Goal: Transaction & Acquisition: Subscribe to service/newsletter

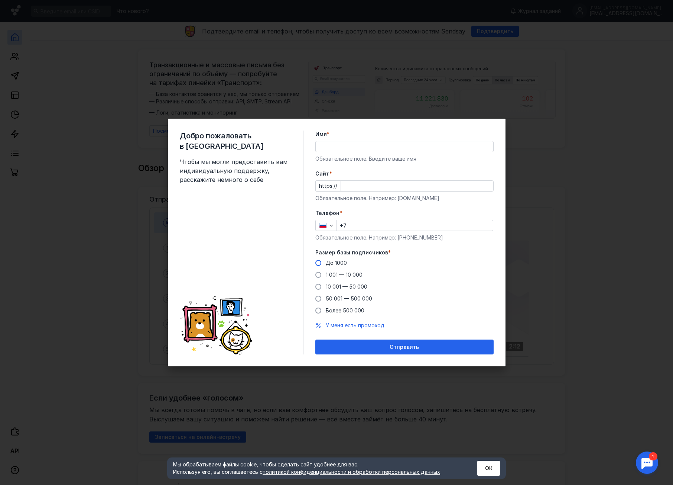
click at [321, 262] on span at bounding box center [318, 263] width 6 height 6
click at [0, 0] on input "До 1000" at bounding box center [0, 0] width 0 height 0
click at [357, 149] on input "Имя *" at bounding box center [405, 146] width 178 height 10
click at [373, 147] on input "[PERSON_NAME]" at bounding box center [405, 146] width 178 height 10
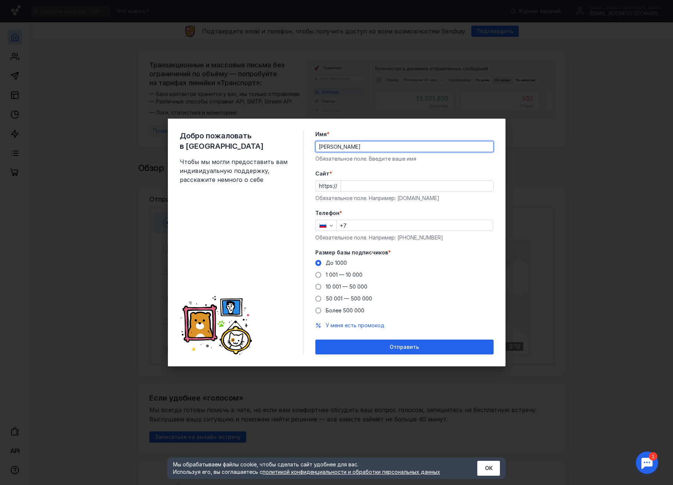
type input "[PERSON_NAME]"
click at [346, 187] on input "Cайт *" at bounding box center [417, 186] width 152 height 10
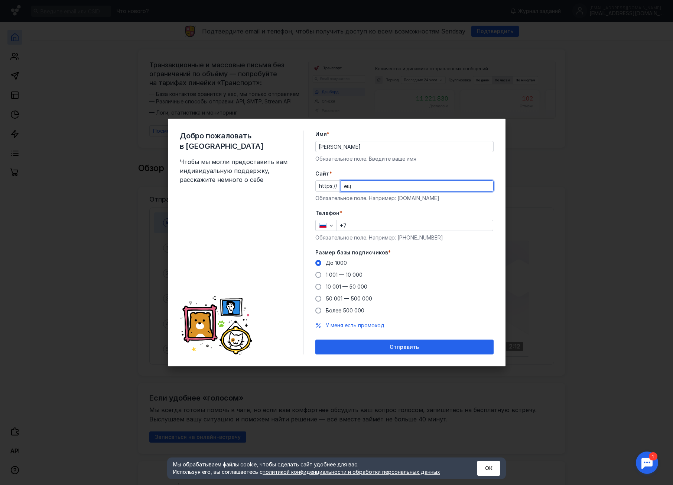
type input "е"
type input "[DOMAIN_NAME]"
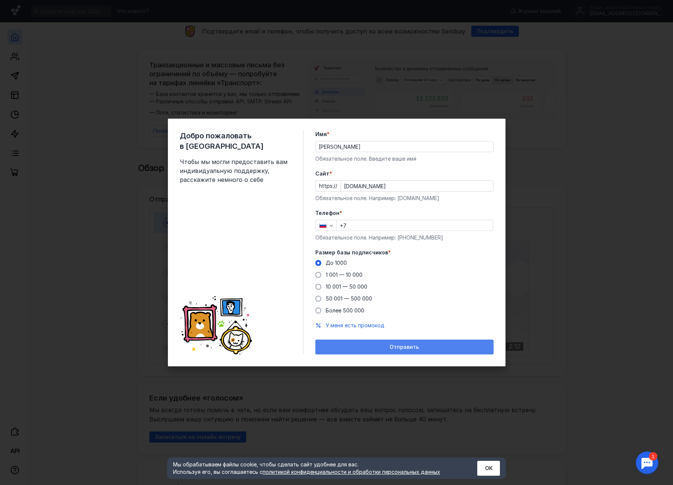
click at [391, 342] on div "Отправить" at bounding box center [404, 346] width 178 height 15
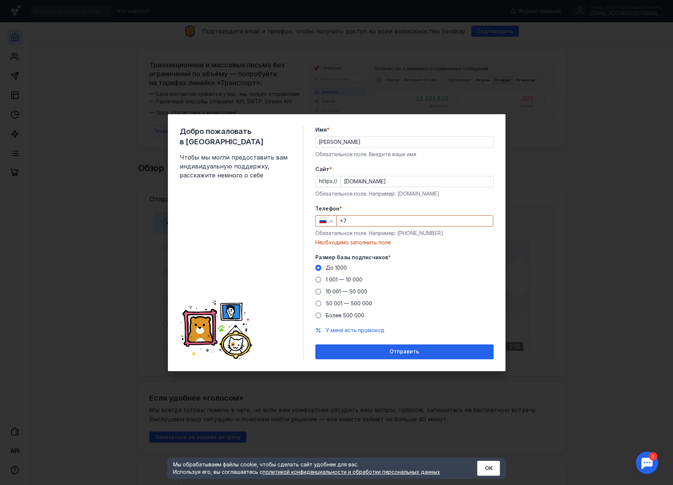
click at [380, 222] on input "+7" at bounding box center [415, 221] width 156 height 10
type input "[PHONE_NUMBER]"
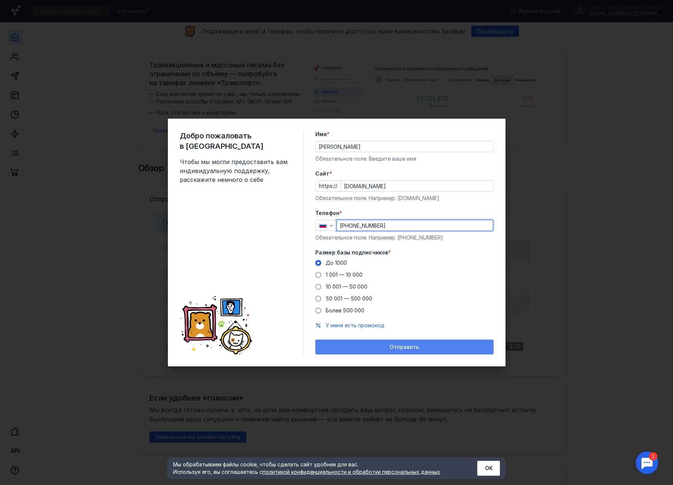
click at [391, 340] on div "Отправить" at bounding box center [404, 346] width 178 height 15
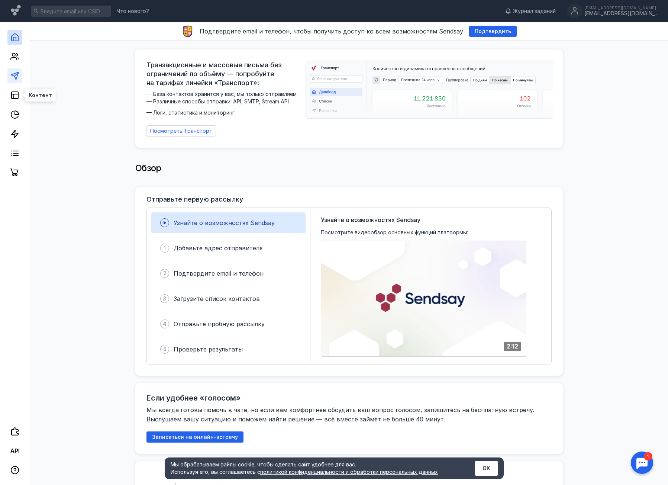
click at [19, 69] on link at bounding box center [14, 75] width 15 height 15
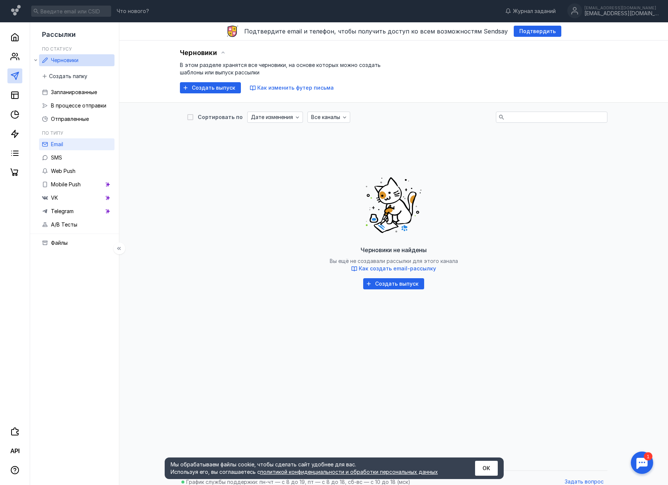
click at [56, 144] on span "Email" at bounding box center [57, 144] width 12 height 6
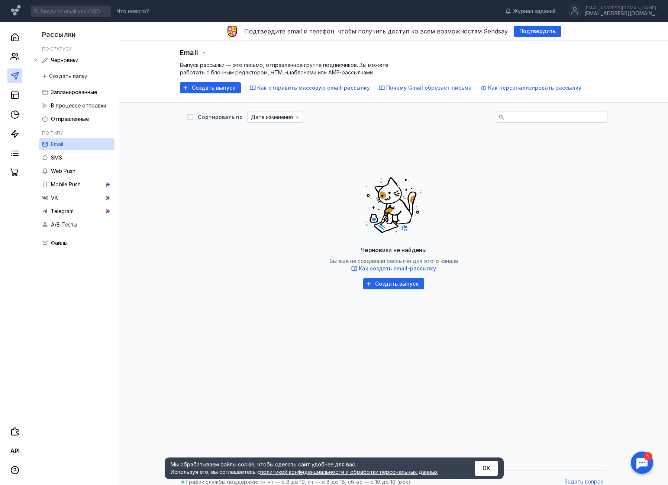
click at [391, 283] on span "Создать выпуск" at bounding box center [396, 284] width 43 height 6
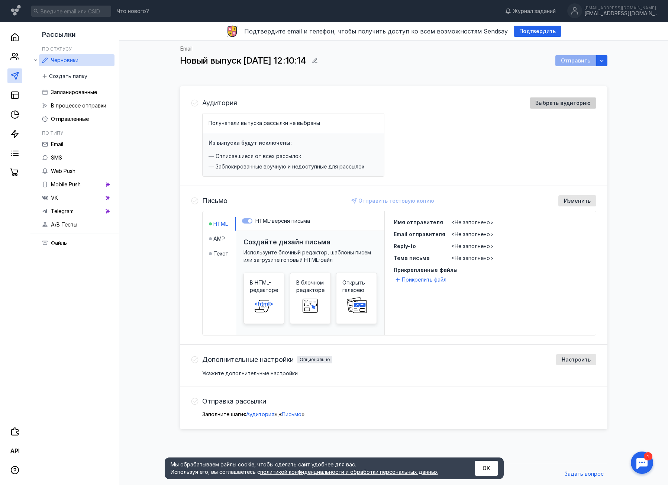
click at [543, 103] on span "Выбрать аудиторию" at bounding box center [562, 103] width 55 height 6
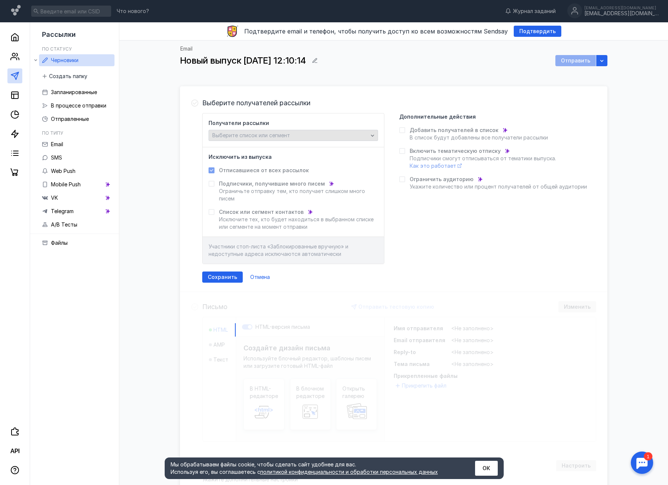
click at [249, 137] on span "Выберите список или сегмент" at bounding box center [251, 135] width 78 height 6
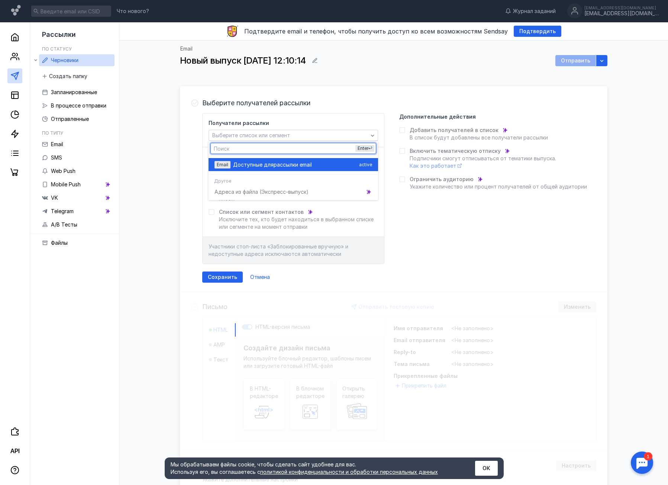
click at [318, 163] on div "Доступные для рассылки email" at bounding box center [294, 164] width 123 height 7
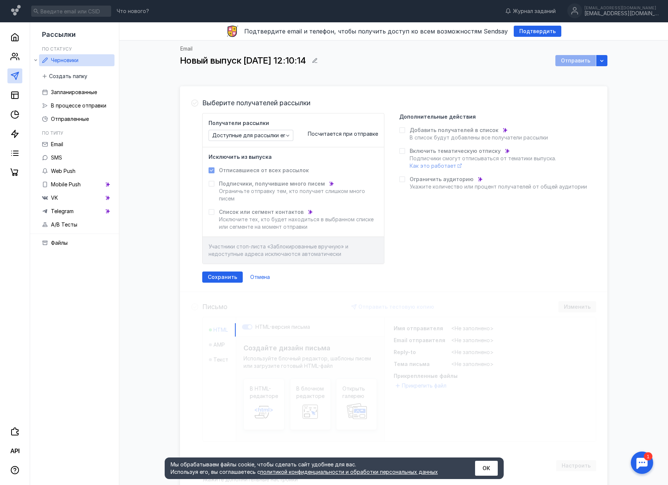
click at [344, 133] on span "Посчитается при отправке" at bounding box center [343, 133] width 70 height 6
click at [258, 135] on span "Доступные для рассылки email" at bounding box center [252, 135] width 80 height 6
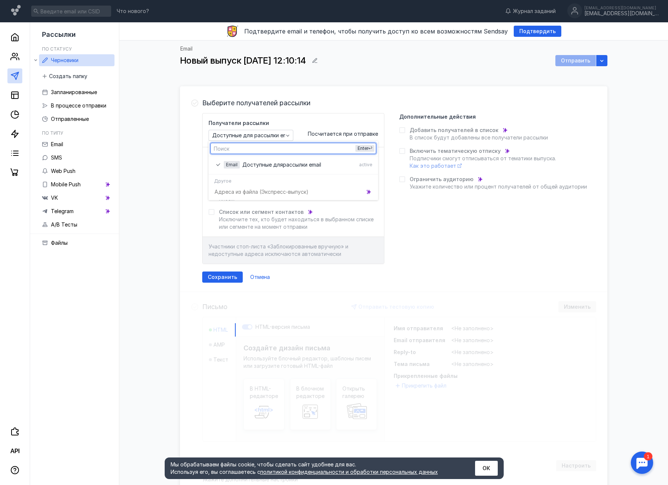
click at [442, 243] on div "Получатели рассылки Доступные для рассылки email Посчитается при отправке Исклю…" at bounding box center [399, 188] width 394 height 151
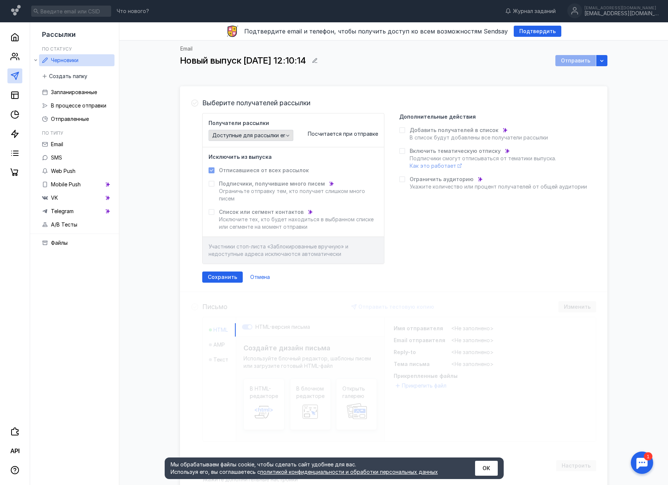
click at [236, 133] on span "Доступные для рассылки email" at bounding box center [252, 135] width 80 height 6
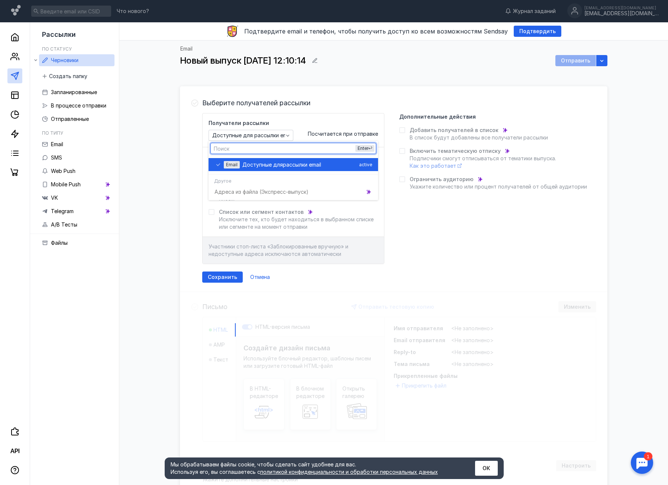
click at [220, 163] on icon "grid" at bounding box center [218, 164] width 4 height 3
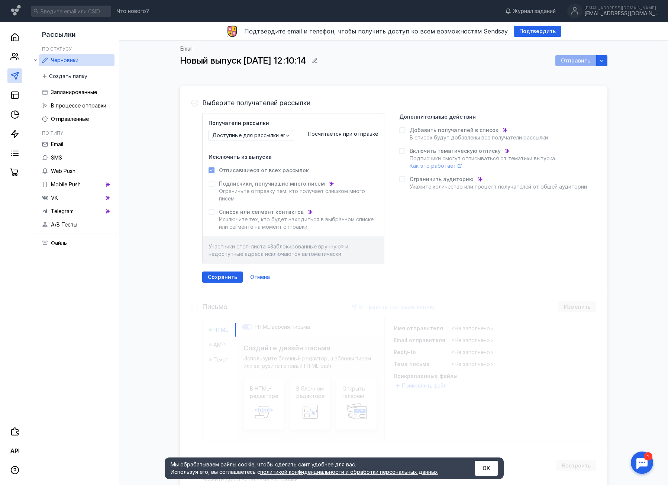
click at [479, 244] on div "Получатели рассылки Доступные для рассылки email Посчитается при отправке Исклю…" at bounding box center [399, 188] width 394 height 151
click at [353, 136] on span "Посчитается при отправке" at bounding box center [343, 133] width 70 height 6
click at [210, 171] on icon at bounding box center [211, 170] width 5 height 5
click at [297, 137] on div "Получатели рассылки Доступные для рассылки email Посчитается при отправке" at bounding box center [292, 130] width 169 height 22
click at [260, 136] on span "Доступные для рассылки email" at bounding box center [252, 135] width 80 height 6
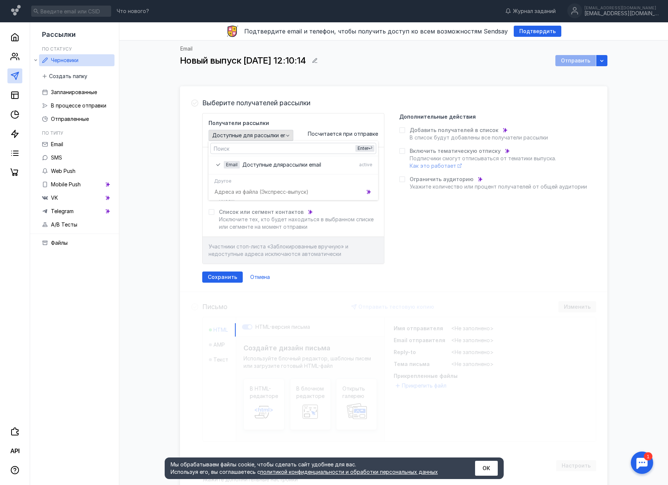
click at [260, 136] on span "Доступные для рассылки email" at bounding box center [252, 135] width 80 height 6
click at [483, 466] on button "ОК" at bounding box center [486, 467] width 23 height 15
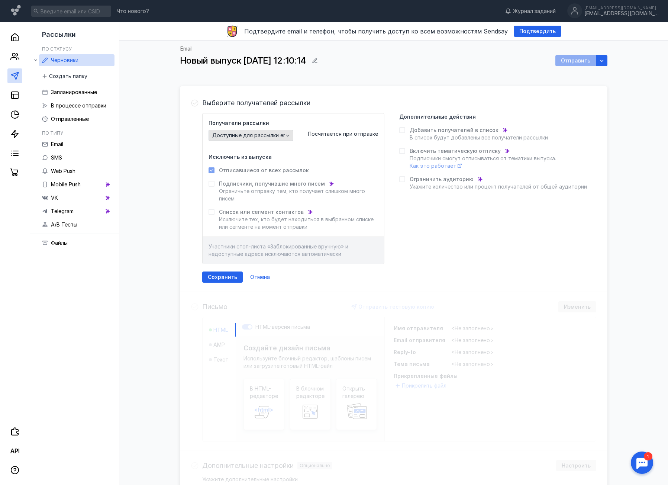
drag, startPoint x: 257, startPoint y: 143, endPoint x: 261, endPoint y: 138, distance: 6.9
click at [257, 143] on div "Получатели рассылки Доступные для рассылки email Посчитается при отправке" at bounding box center [293, 130] width 181 height 34
click at [261, 138] on span "Доступные для рассылки email" at bounding box center [252, 135] width 80 height 6
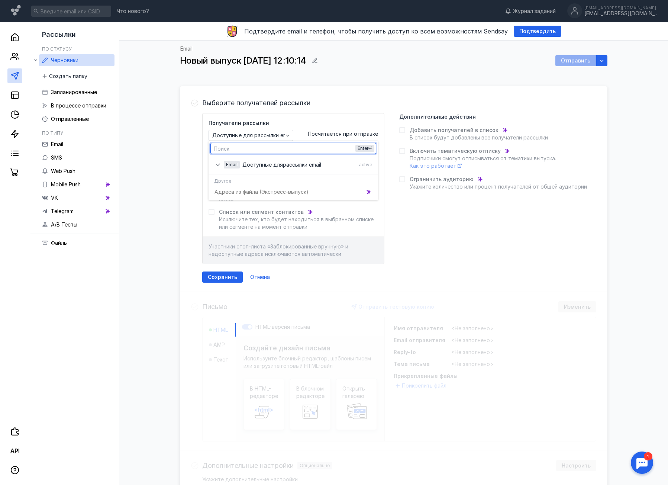
click at [249, 192] on div "Адреса из файла (Э кспресс-выпуск)" at bounding box center [292, 191] width 169 height 13
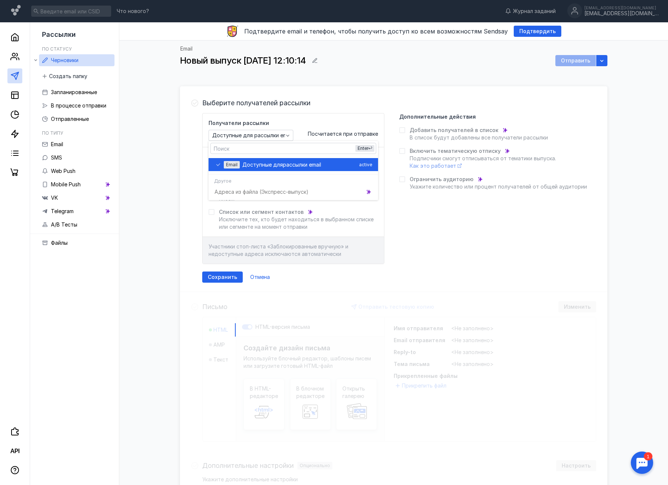
click at [273, 165] on span "Доступные для" at bounding box center [262, 164] width 41 height 7
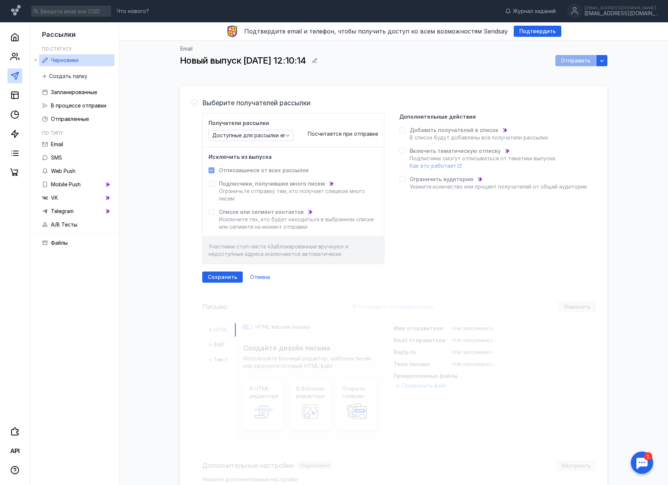
click at [459, 236] on div "Получатели рассылки Доступные для рассылки email Посчитается при отправке Исклю…" at bounding box center [399, 188] width 394 height 151
click at [223, 273] on div "Сохранить" at bounding box center [222, 276] width 41 height 11
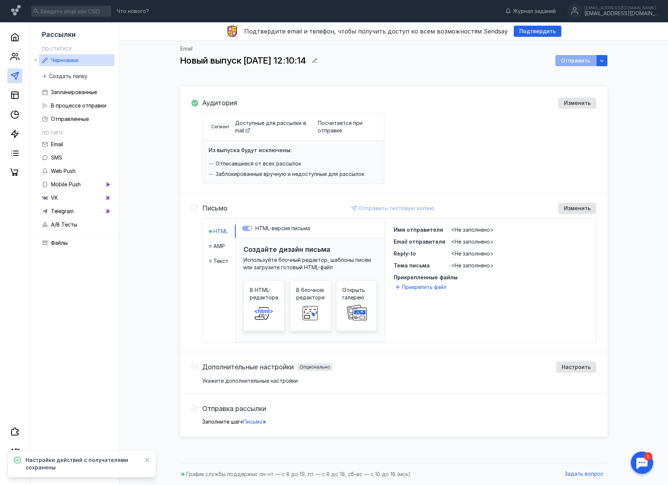
click at [214, 105] on span "Аудитория" at bounding box center [219, 102] width 35 height 7
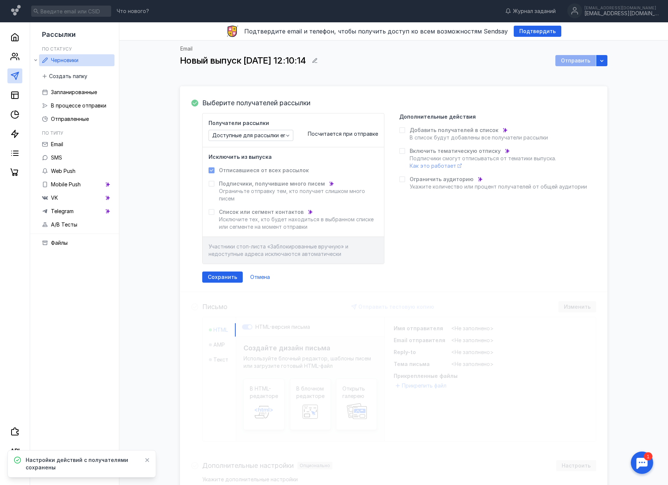
click at [212, 102] on span "Выберите получателей рассылки" at bounding box center [256, 102] width 108 height 7
click at [449, 133] on span "Добавить получателей в список" at bounding box center [453, 129] width 89 height 7
click at [13, 58] on icon at bounding box center [14, 56] width 9 height 9
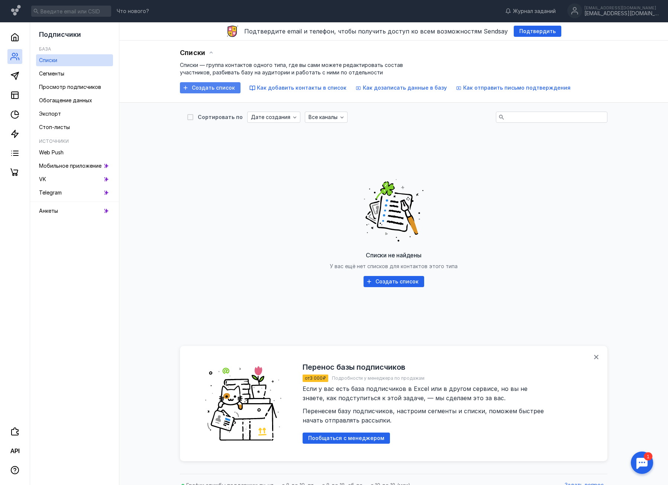
click at [219, 86] on span "Создать список" at bounding box center [213, 88] width 43 height 6
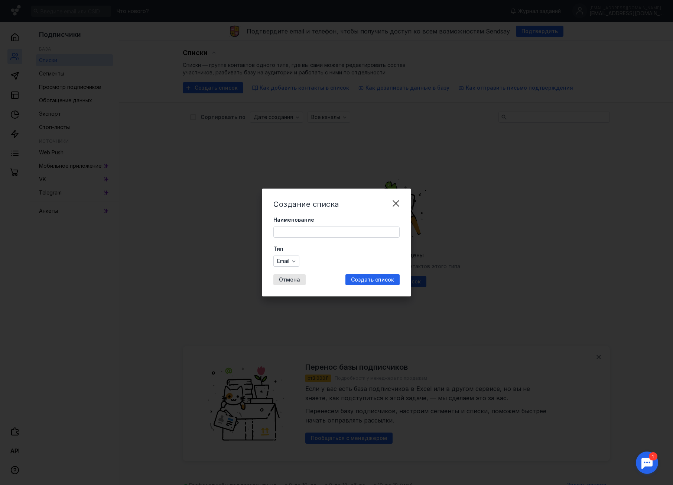
click at [351, 224] on div "Наименование" at bounding box center [336, 227] width 126 height 22
click at [350, 235] on input "Наименование" at bounding box center [337, 232] width 126 height 10
type input "n"
type input "тест"
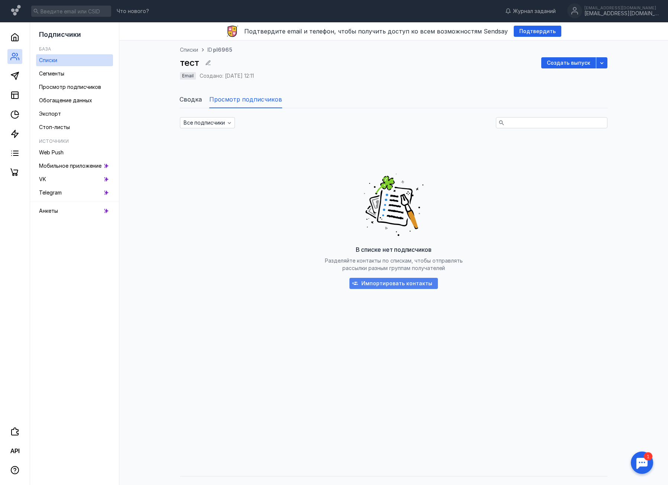
click at [411, 288] on div "Импортировать контакты" at bounding box center [393, 283] width 88 height 11
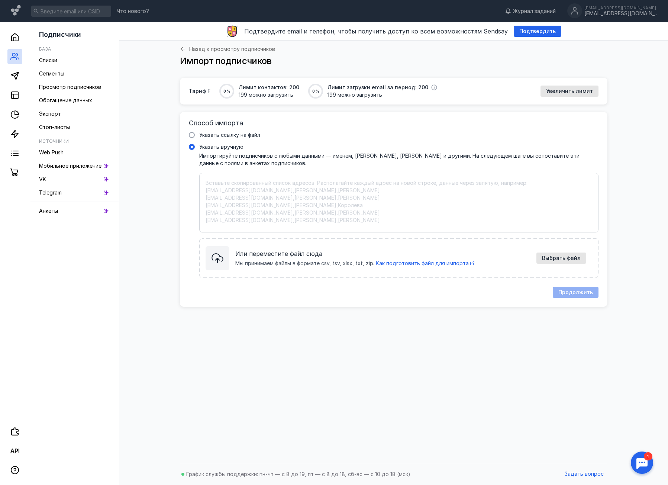
click at [291, 195] on textarea "Указать вручную Импортируйте подписчиков с любыми данными — именем, [PERSON_NAM…" at bounding box center [398, 202] width 386 height 47
paste textarea "[EMAIL_ADDRESS][DOMAIN_NAME] [EMAIL_ADDRESS][DOMAIN_NAME] [PERSON_NAME][EMAIL_A…"
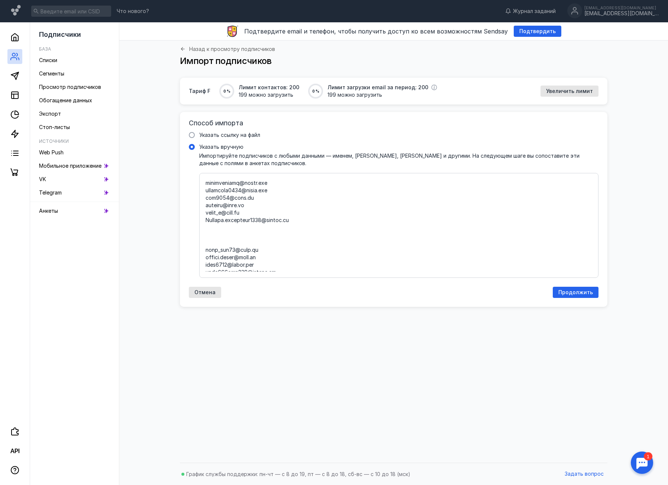
scroll to position [1669, 0]
click at [354, 278] on div "Способ импорта Указать ссылку на файл Указать вручную Импортируйте подписчиков …" at bounding box center [393, 209] width 427 height 195
click at [352, 270] on textarea "Указать вручную Импортируйте подписчиков с любыми данными — именем, [PERSON_NAM…" at bounding box center [398, 225] width 386 height 92
type textarea "[EMAIL_ADDRESS][DOMAIN_NAME] [EMAIL_ADDRESS][DOMAIN_NAME] [PERSON_NAME][EMAIL_A…"
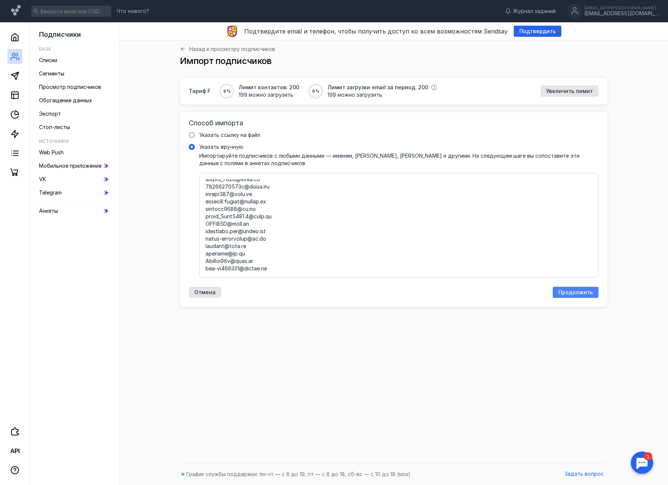
click at [567, 291] on span "Продолжить" at bounding box center [575, 292] width 35 height 6
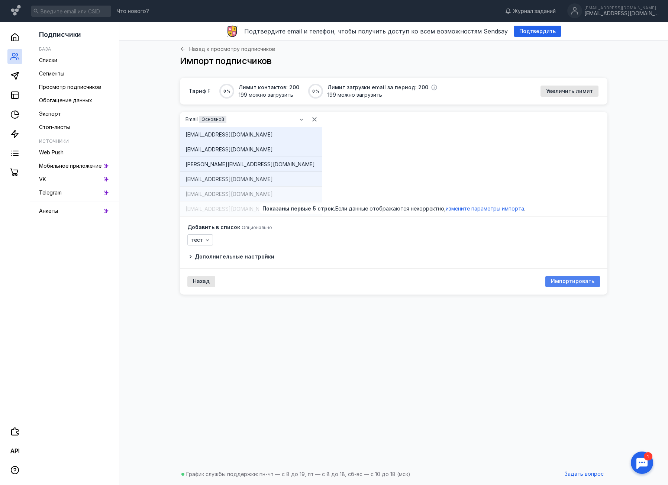
click at [581, 278] on div "Импортировать" at bounding box center [572, 281] width 55 height 11
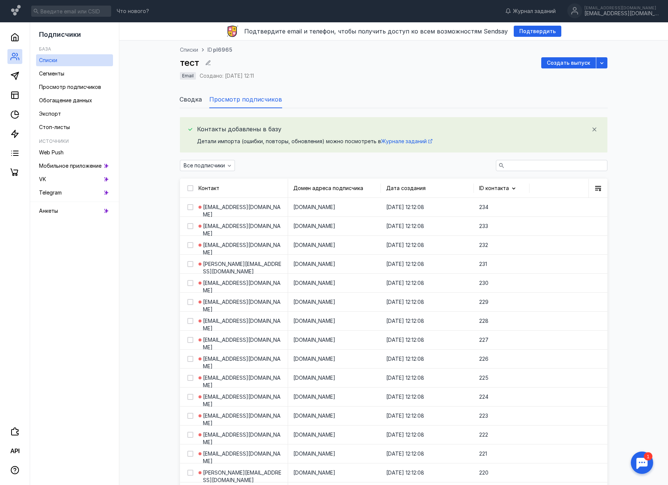
click at [14, 78] on icon at bounding box center [14, 75] width 9 height 9
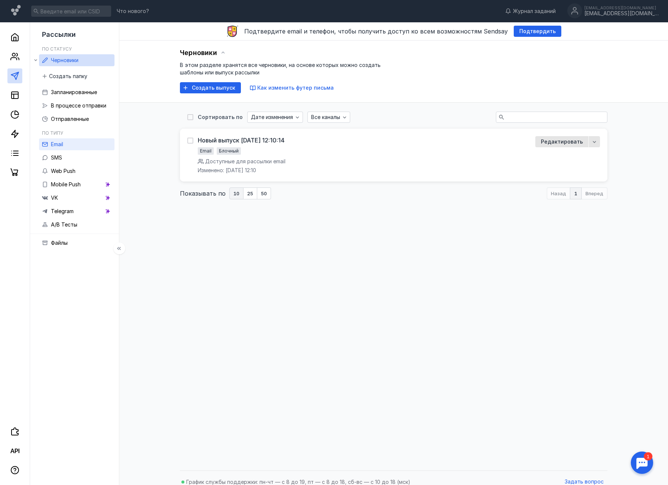
click at [67, 143] on link "Email" at bounding box center [76, 144] width 75 height 12
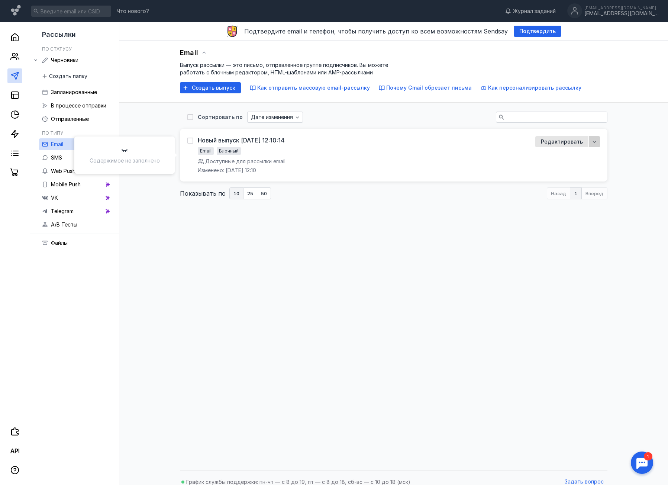
click at [596, 141] on icon "button" at bounding box center [594, 142] width 6 height 6
click at [581, 196] on div "Удал ить" at bounding box center [579, 200] width 52 height 13
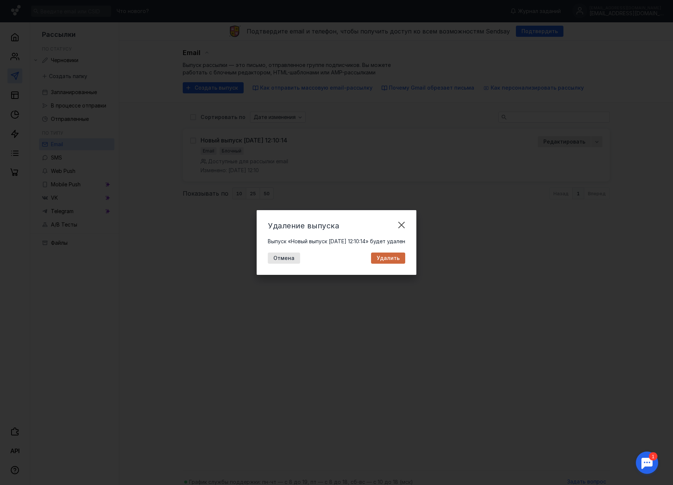
click at [400, 259] on span "Удалить" at bounding box center [388, 258] width 23 height 6
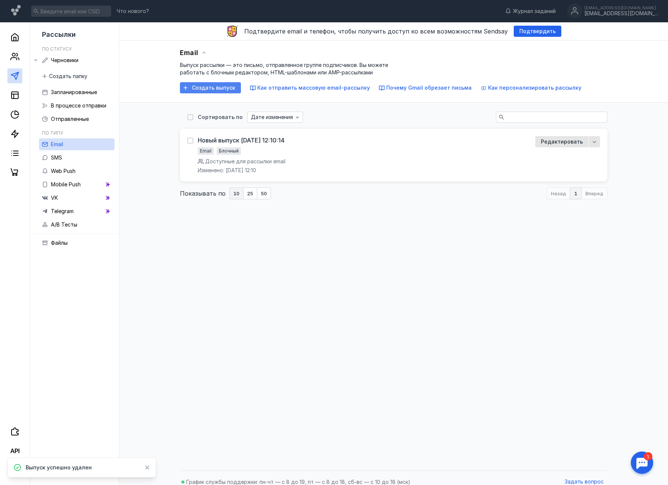
click at [220, 85] on span "Создать выпуск" at bounding box center [213, 88] width 43 height 6
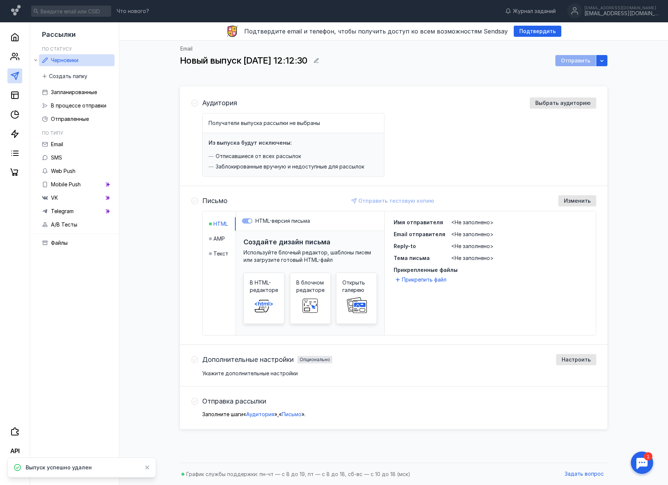
click at [246, 121] on span "Получатели выпуска рассылки не выбраны" at bounding box center [263, 123] width 111 height 6
click at [566, 101] on span "Выбрать аудиторию" at bounding box center [562, 103] width 55 height 6
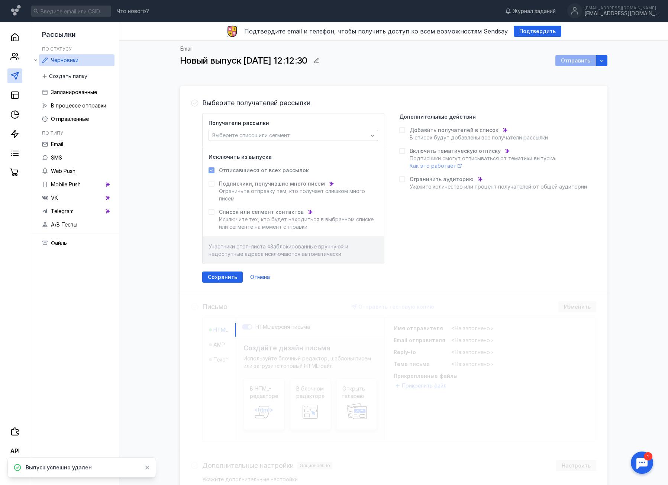
click at [272, 129] on div "Получатели рассылки Выберите список или сегмент" at bounding box center [292, 130] width 169 height 22
click at [295, 135] on div "Выберите список или сегмент" at bounding box center [289, 135] width 159 height 6
click at [301, 191] on div "Адреса из файла (Э кспресс-выпуск)" at bounding box center [292, 191] width 169 height 13
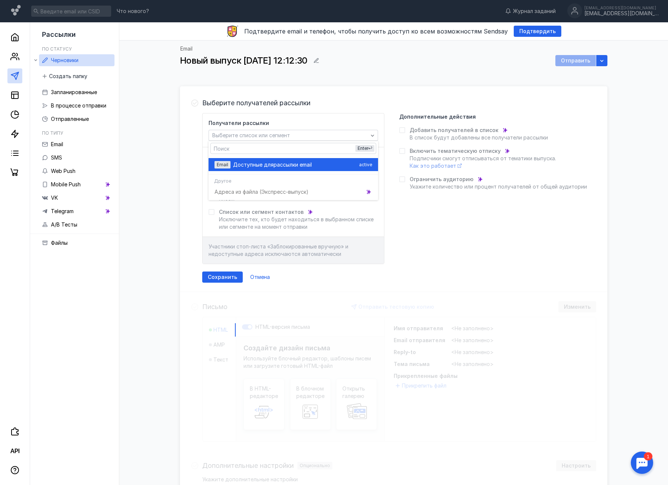
click at [331, 166] on div "Доступные для рассылки email" at bounding box center [294, 164] width 123 height 7
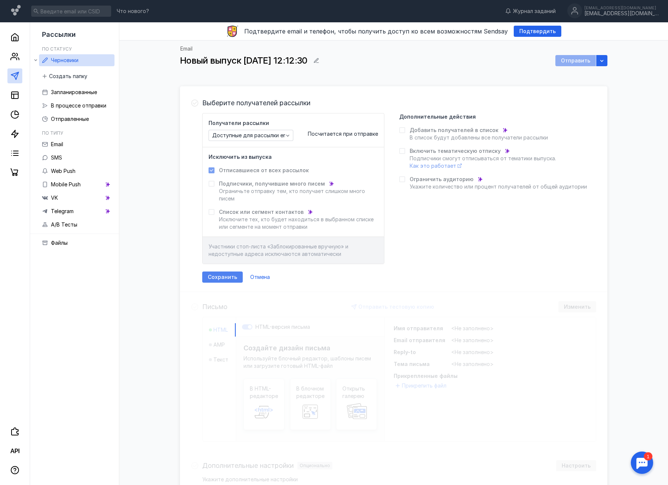
click at [219, 275] on span "Сохранить" at bounding box center [222, 277] width 29 height 6
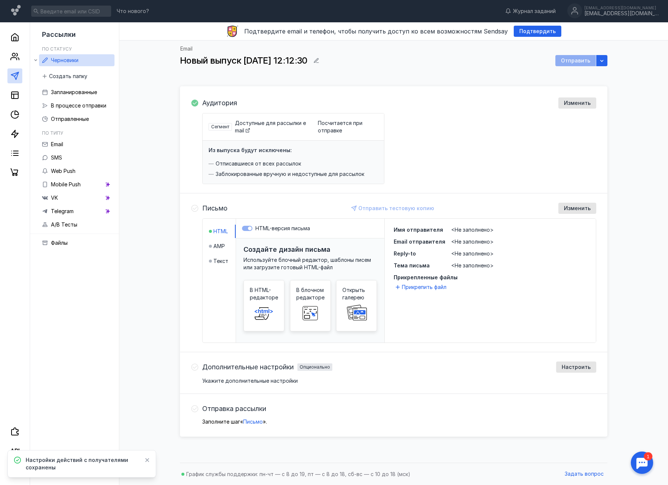
click at [201, 210] on div "Письмо Отправить тестовую копию Изменить HTML AMP Текст HTML-версия письма Созд…" at bounding box center [393, 272] width 427 height 159
click at [560, 210] on div "Изменить" at bounding box center [577, 208] width 38 height 11
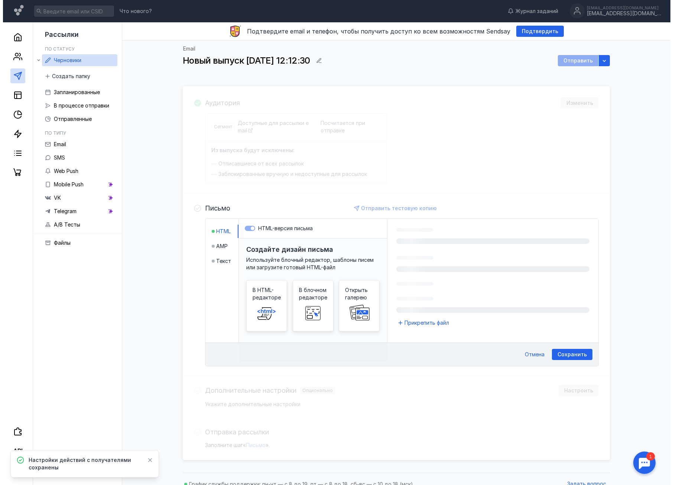
scroll to position [16, 0]
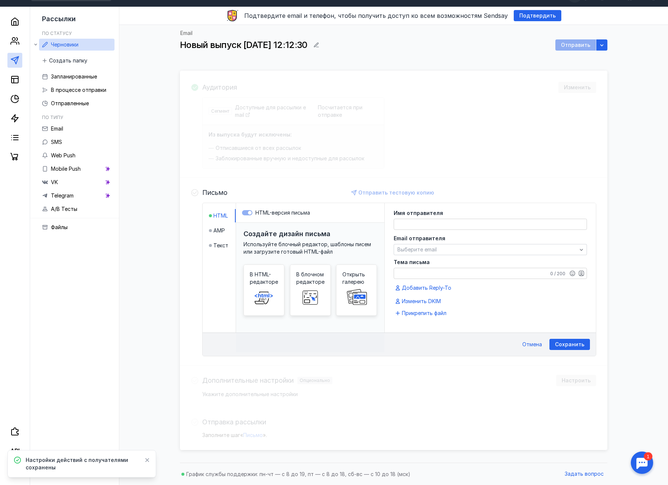
click at [414, 218] on div "Имя отправителя" at bounding box center [490, 219] width 193 height 19
click at [413, 221] on textarea at bounding box center [490, 224] width 192 height 10
type textarea "N"
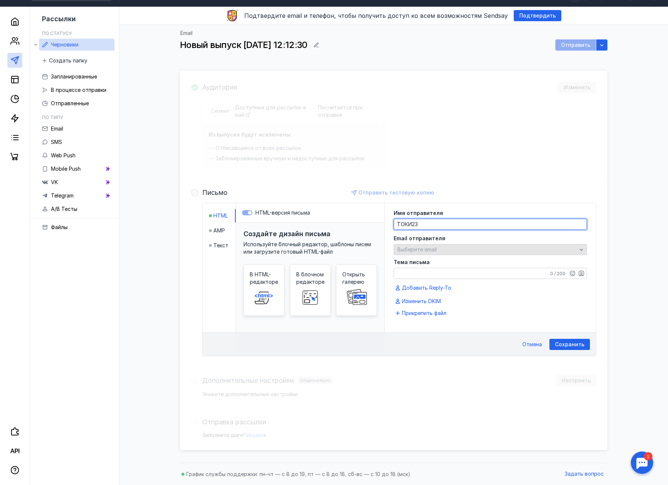
type textarea "ТОКИ23"
click at [428, 246] on span "Выберите email" at bounding box center [416, 249] width 39 height 6
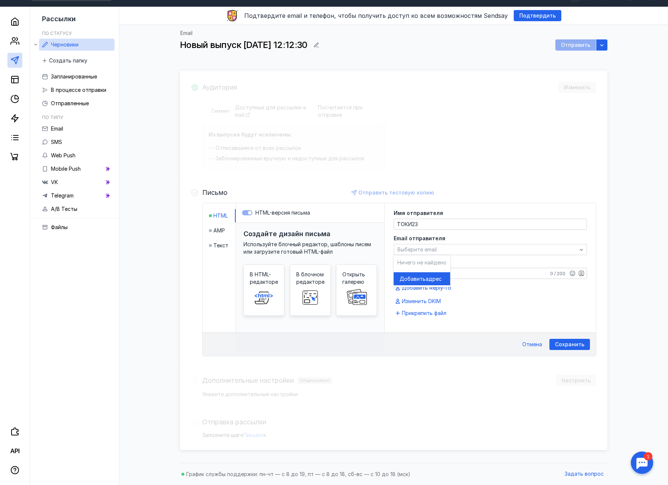
click at [425, 262] on span "Ничего не найдено" at bounding box center [421, 262] width 49 height 6
click at [422, 278] on span "Добавить" at bounding box center [412, 278] width 26 height 7
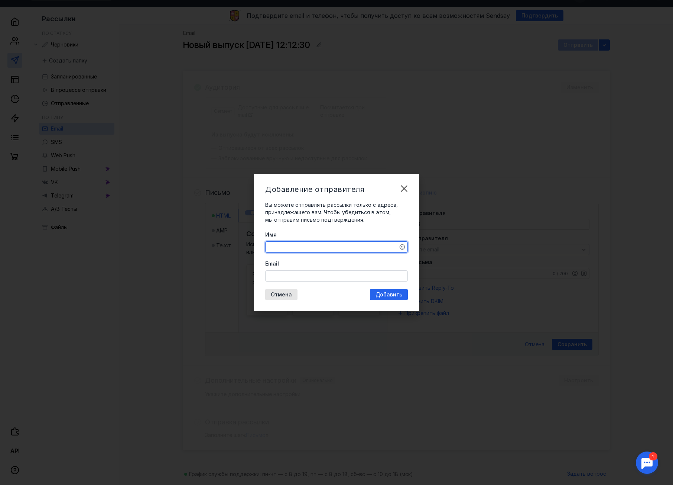
click at [335, 244] on textarea "Имя" at bounding box center [337, 247] width 142 height 10
type textarea "ТОКИ23"
drag, startPoint x: 291, startPoint y: 281, endPoint x: 301, endPoint y: 271, distance: 14.2
click at [292, 280] on div "Добавление отправителя Вы можете отправлять рассылки только с адреса, принадлеж…" at bounding box center [336, 242] width 165 height 137
click at [302, 269] on div "Email" at bounding box center [336, 271] width 143 height 22
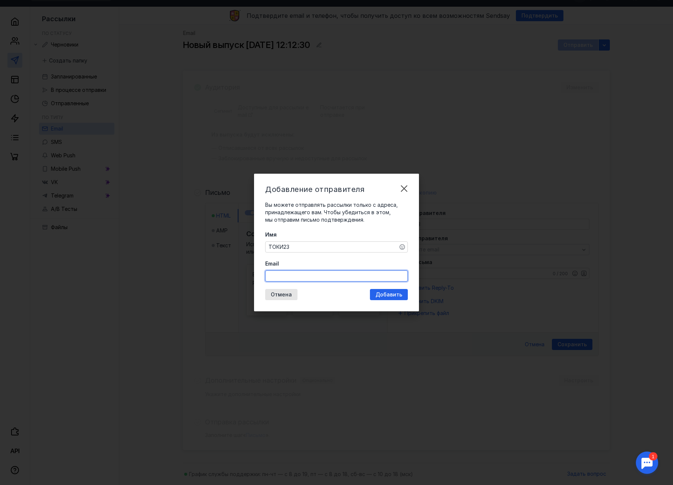
click at [314, 272] on input "Email" at bounding box center [337, 276] width 142 height 10
paste input "[EMAIL_ADDRESS][DOMAIN_NAME]"
type input "[EMAIL_ADDRESS][DOMAIN_NAME]"
click at [388, 290] on div "Добавить" at bounding box center [389, 294] width 38 height 11
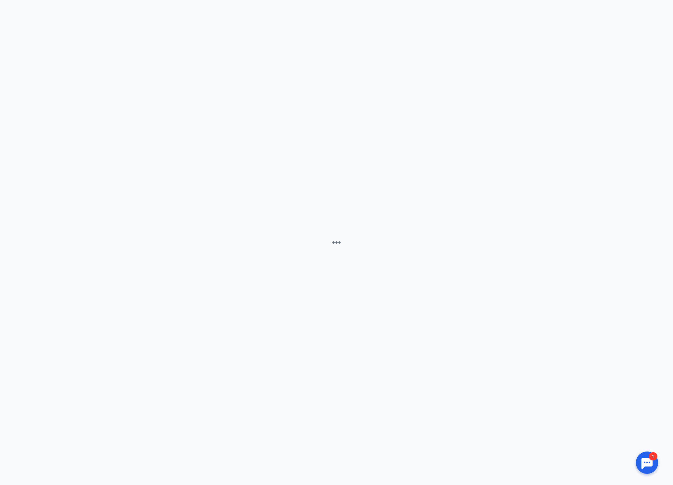
scroll to position [0, 0]
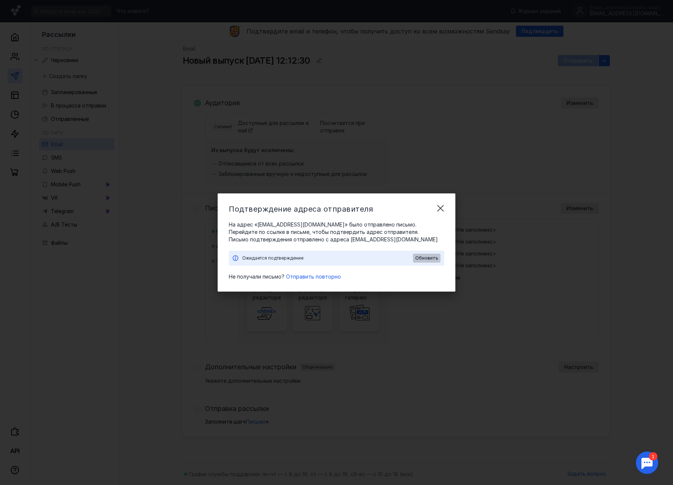
click at [422, 255] on span "Обновить" at bounding box center [426, 257] width 23 height 5
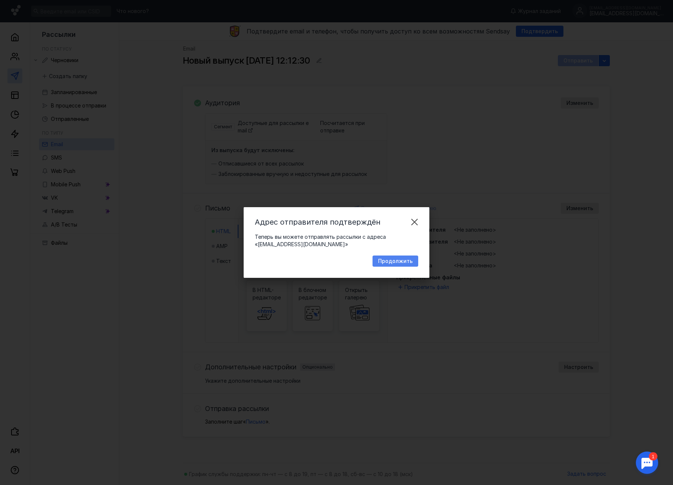
click at [401, 264] on div "Продолжить" at bounding box center [396, 260] width 46 height 11
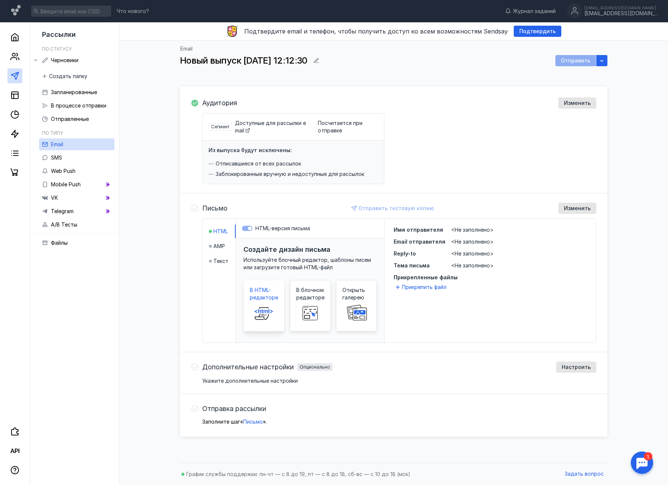
click at [269, 292] on span "В HTML-редакторе" at bounding box center [264, 293] width 28 height 15
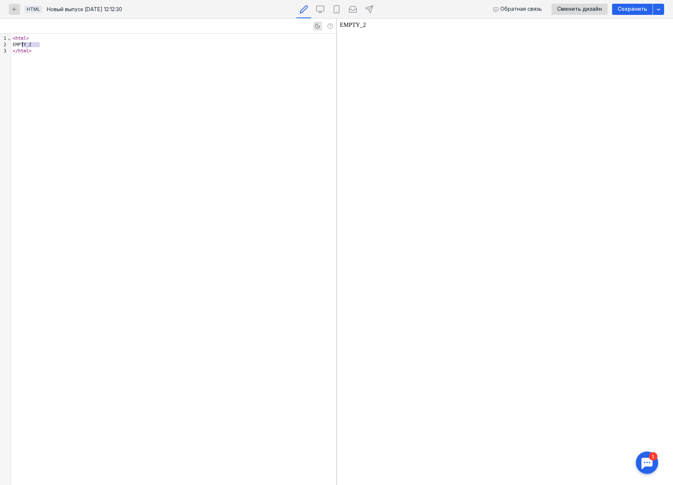
drag, startPoint x: 45, startPoint y: 45, endPoint x: 22, endPoint y: 43, distance: 22.8
click at [21, 43] on div "EMPTY_2" at bounding box center [173, 45] width 325 height 6
click at [17, 9] on icon "button" at bounding box center [15, 9] width 6 height 6
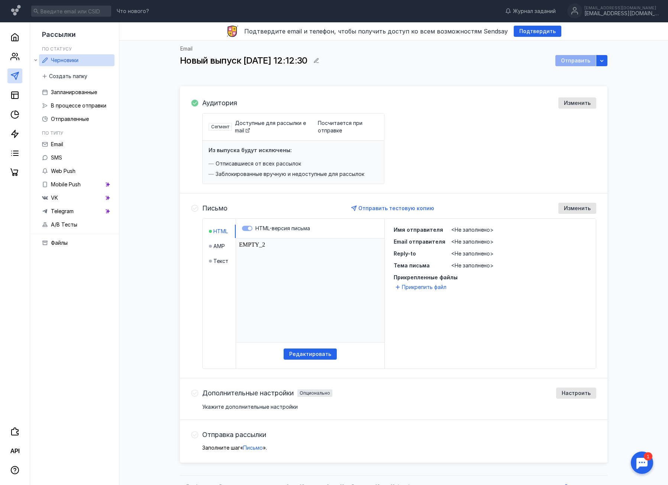
drag, startPoint x: 273, startPoint y: 246, endPoint x: 259, endPoint y: 243, distance: 15.2
click at [259, 243] on html "EMPTY_2" at bounding box center [310, 290] width 148 height 104
click at [217, 243] on span "AMP" at bounding box center [219, 245] width 12 height 7
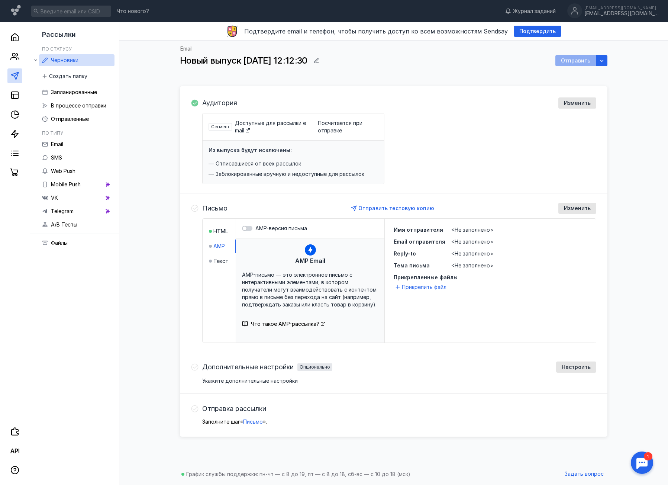
click at [222, 255] on li "Текст" at bounding box center [222, 260] width 27 height 13
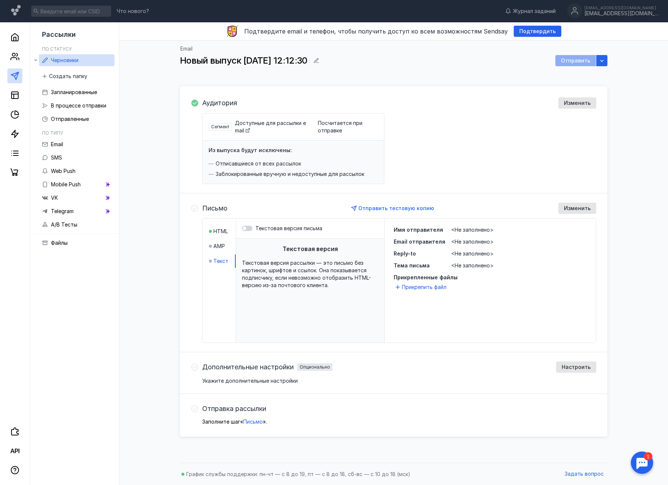
click at [252, 263] on span "Текстовая версия рассылки — это письмо без картинок, шрифтов и ссылок. Она пока…" at bounding box center [306, 273] width 129 height 29
drag, startPoint x: 342, startPoint y: 289, endPoint x: 232, endPoint y: 246, distance: 118.0
click at [234, 249] on div "HTML AMP Текст Текстовая версия письма Текстовая версия Текстовая версия рассыл…" at bounding box center [294, 280] width 182 height 124
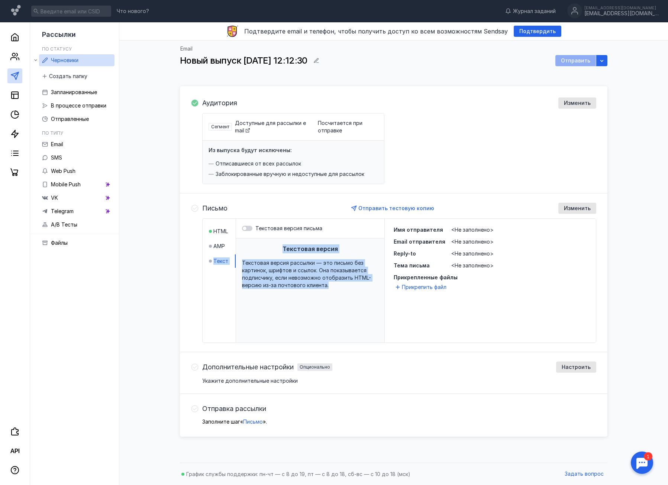
click at [318, 286] on span "Текстовая версия рассылки — это письмо без картинок, шрифтов и ссылок. Она пока…" at bounding box center [306, 273] width 129 height 29
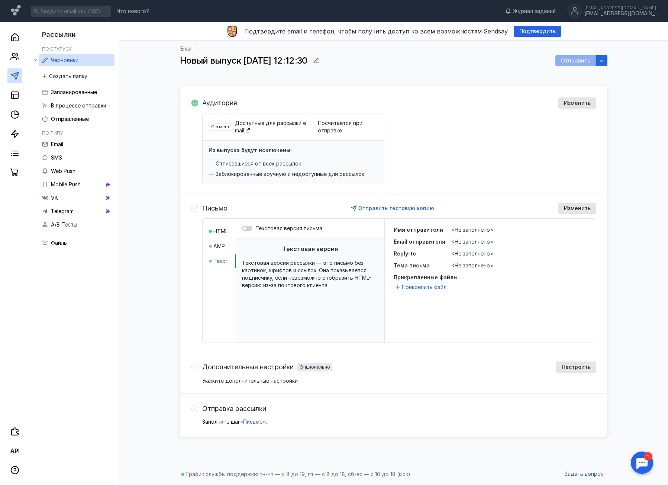
click at [253, 230] on label "Текстовая версия письма" at bounding box center [310, 227] width 136 height 7
click at [242, 228] on input "Текстовая версия письма" at bounding box center [242, 228] width 0 height 0
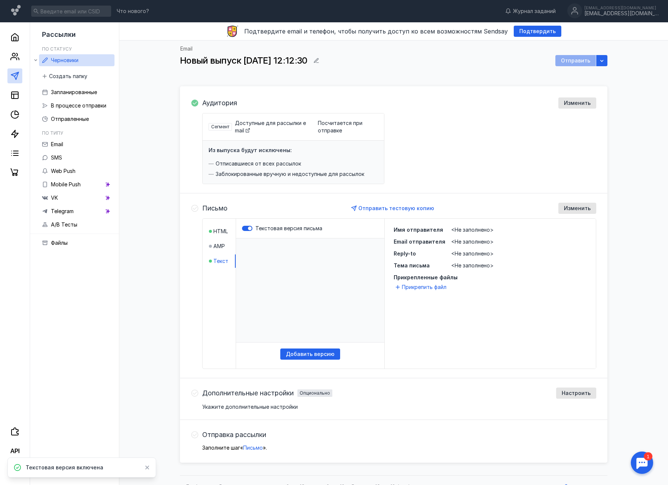
click at [217, 227] on li "HTML" at bounding box center [222, 230] width 27 height 13
click at [245, 228] on label "HTML-версия письма" at bounding box center [310, 227] width 136 height 7
click at [248, 228] on label "HTML-версия письма" at bounding box center [310, 227] width 136 height 7
click at [250, 228] on label "HTML-версия письма" at bounding box center [310, 227] width 136 height 7
click at [224, 259] on span "Текст" at bounding box center [220, 260] width 15 height 7
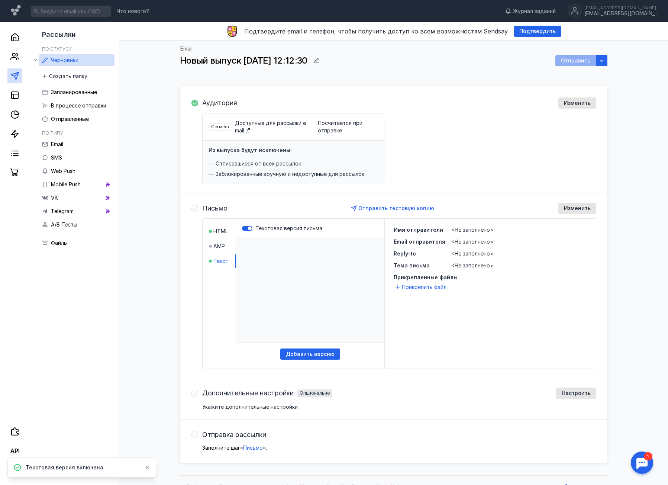
click at [293, 248] on p "​" at bounding box center [310, 290] width 148 height 104
click at [323, 280] on p "​" at bounding box center [310, 290] width 148 height 104
click at [316, 349] on div "Добавить версию" at bounding box center [310, 353] width 60 height 11
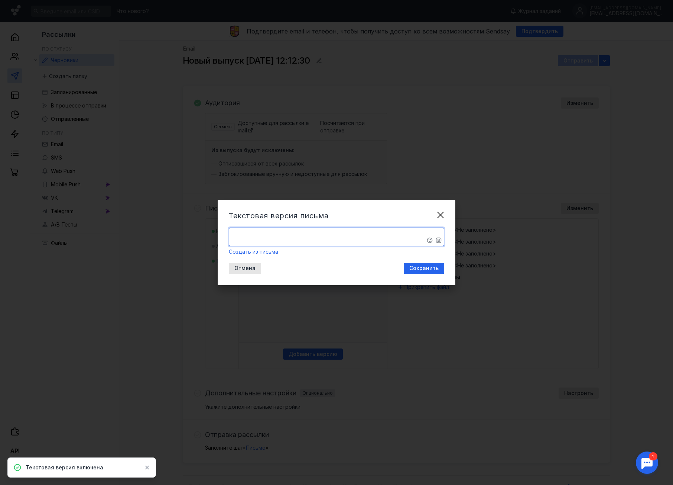
click at [287, 235] on textarea "​" at bounding box center [336, 237] width 215 height 18
paste textarea "Дорогие друзья! 💛 Команда О!Суши Сочи благодарит вас за все вкусные моменты, ко…"
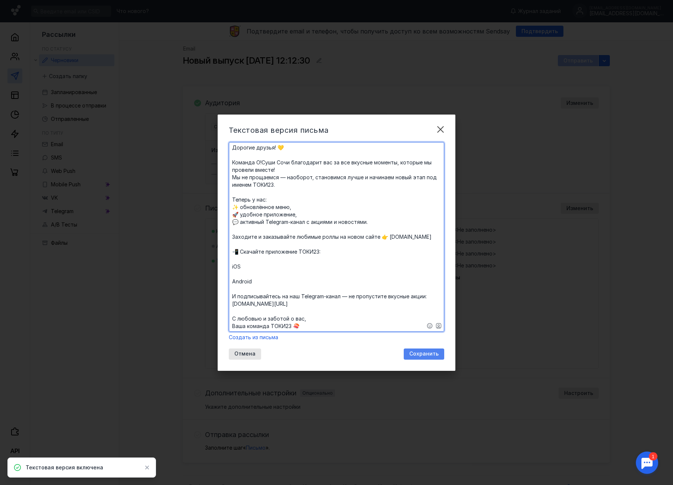
type textarea "​Дорогие друзья! 💛 Команда О!Суши Сочи благодарит вас за все вкусные моменты, к…"
click at [419, 351] on span "Сохранить" at bounding box center [423, 353] width 29 height 6
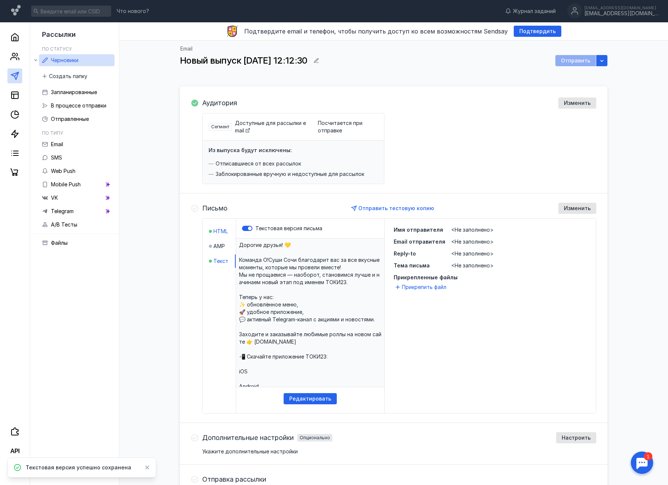
click at [220, 231] on span "HTML" at bounding box center [220, 230] width 14 height 7
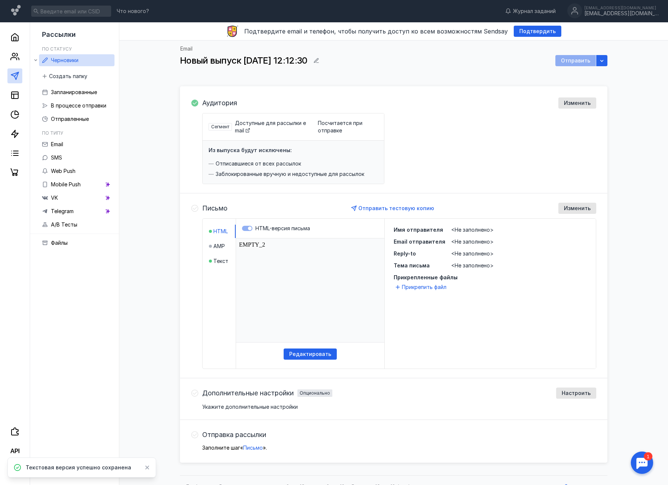
click at [250, 229] on label "HTML-версия письма" at bounding box center [310, 227] width 136 height 7
click at [279, 249] on body "EMPTY_2" at bounding box center [310, 290] width 142 height 98
click at [265, 242] on body "EMPTY_2" at bounding box center [310, 290] width 142 height 98
click at [321, 352] on span "Редактировать" at bounding box center [310, 354] width 42 height 6
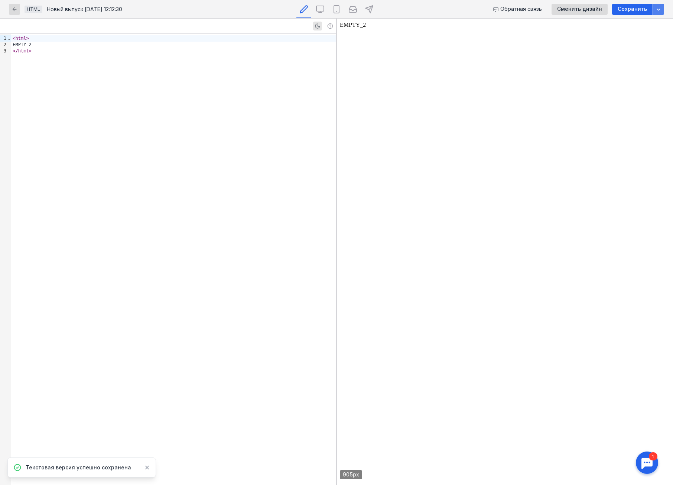
click at [653, 14] on div "button" at bounding box center [658, 9] width 11 height 11
click at [480, 87] on body "EMPTY_2" at bounding box center [505, 252] width 330 height 460
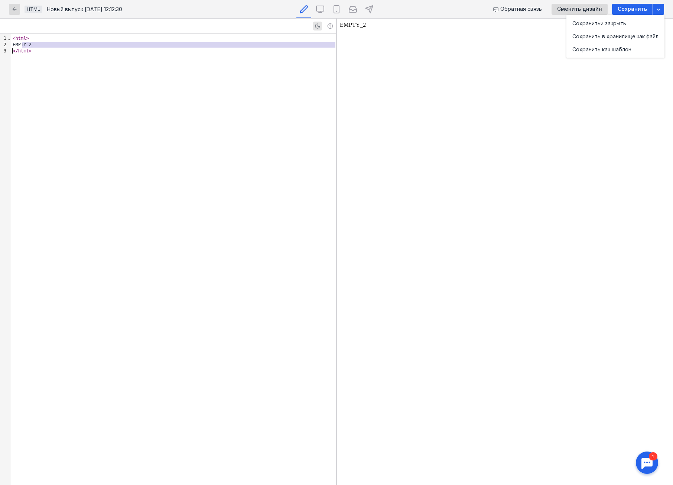
click at [103, 54] on div "</ html >" at bounding box center [173, 51] width 325 height 6
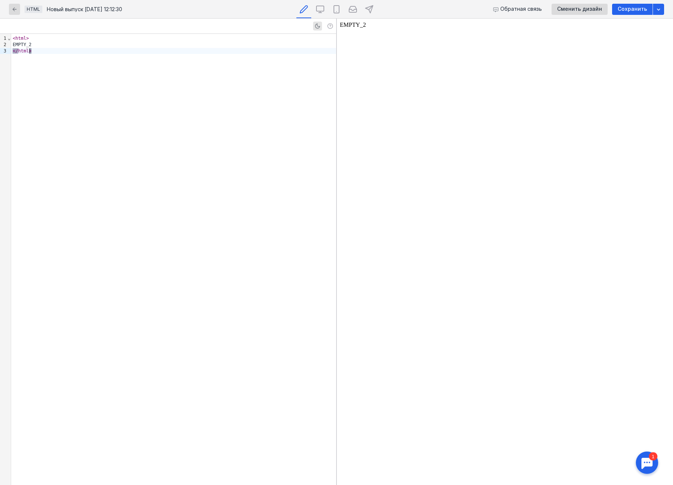
click at [103, 54] on div "</ html >" at bounding box center [173, 51] width 325 height 6
click at [16, 10] on icon "button" at bounding box center [15, 9] width 6 height 6
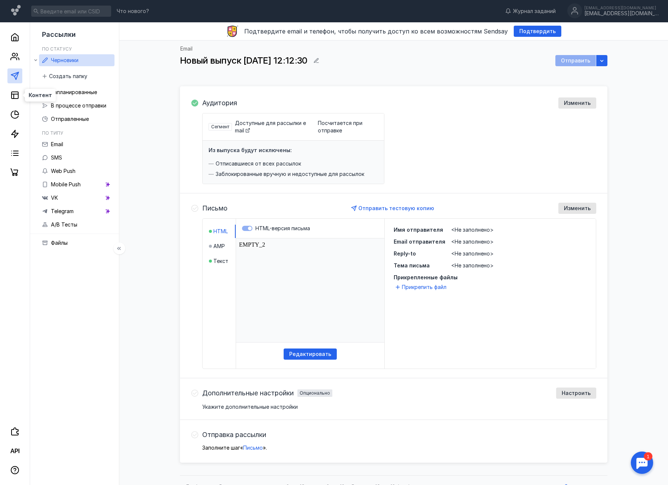
click at [16, 76] on icon at bounding box center [14, 75] width 9 height 9
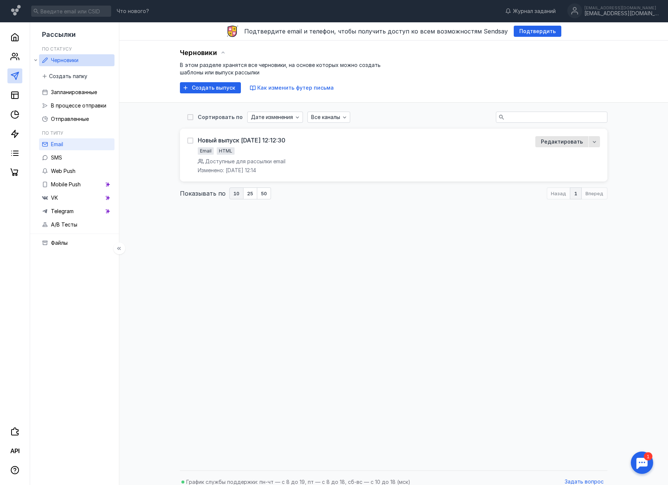
click at [64, 139] on link "Email" at bounding box center [76, 144] width 75 height 12
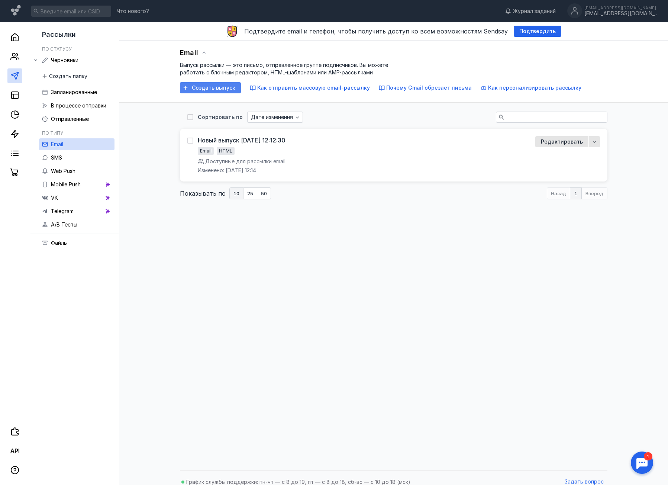
click at [204, 89] on span "Создать выпуск" at bounding box center [213, 88] width 43 height 6
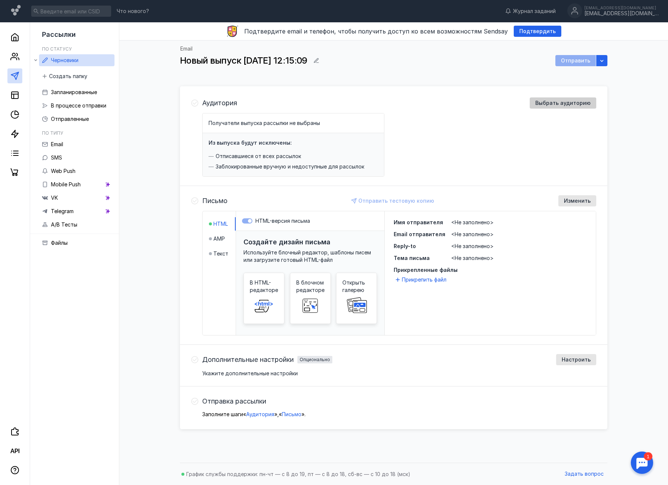
click at [565, 100] on span "Выбрать аудиторию" at bounding box center [562, 103] width 55 height 6
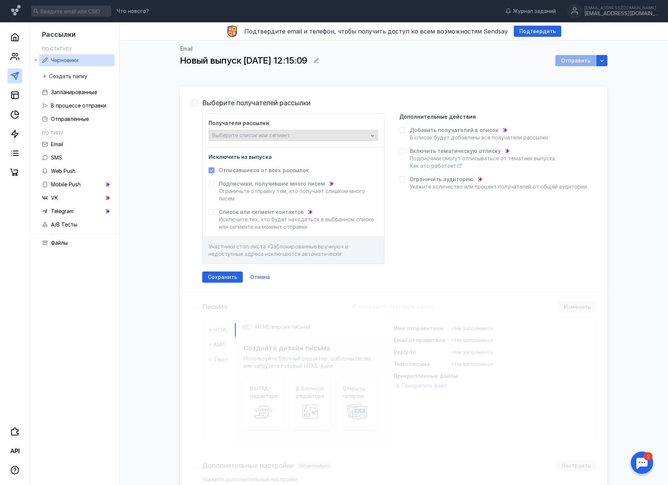
click at [315, 133] on div "Выберите список или сегмент" at bounding box center [289, 135] width 159 height 6
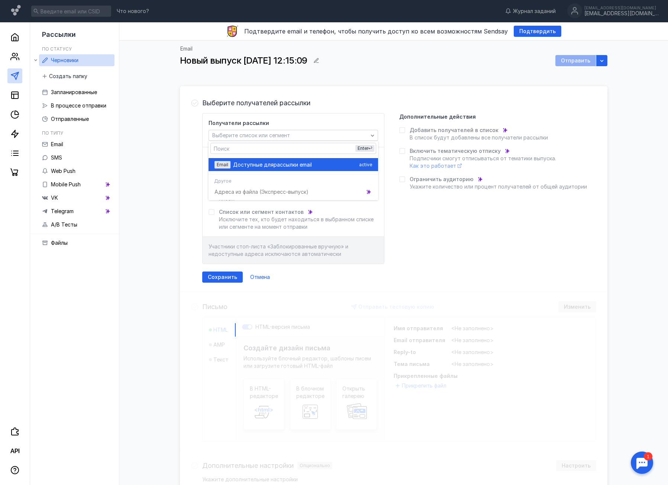
click at [275, 163] on span "рассылки email" at bounding box center [292, 164] width 38 height 7
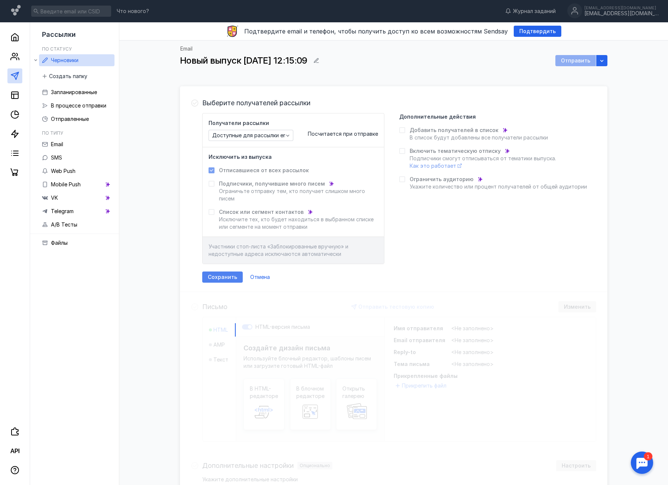
click at [226, 278] on span "Сохранить" at bounding box center [222, 277] width 29 height 6
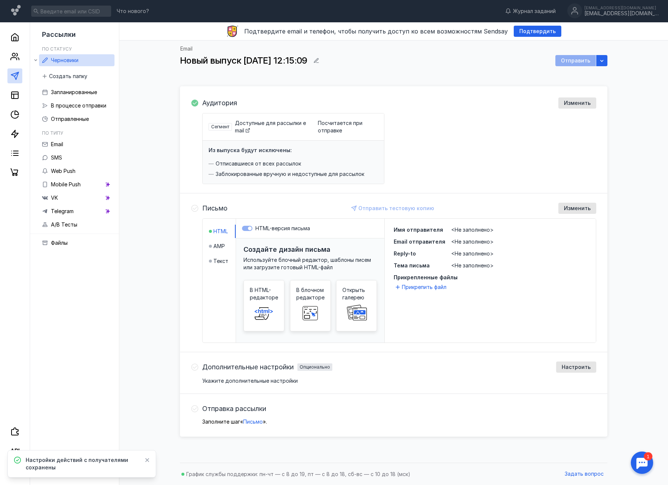
click at [247, 227] on label "HTML-версия письма" at bounding box center [310, 227] width 136 height 7
click at [220, 261] on span "Текст" at bounding box center [220, 260] width 15 height 7
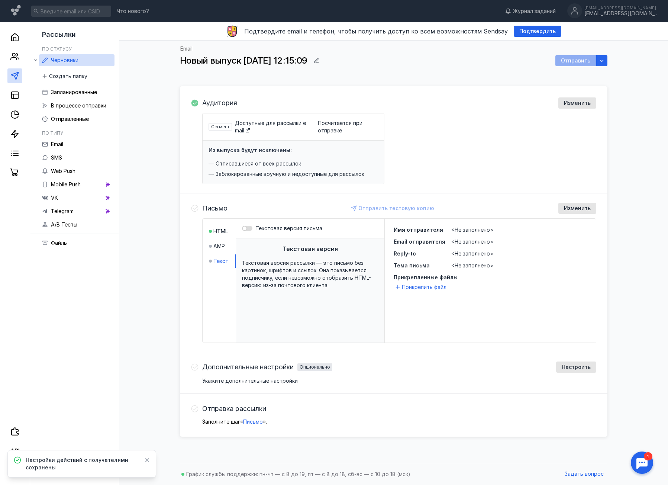
click at [249, 227] on div at bounding box center [247, 228] width 10 height 5
click at [242, 228] on input "Текстовая версия письма" at bounding box center [242, 228] width 0 height 0
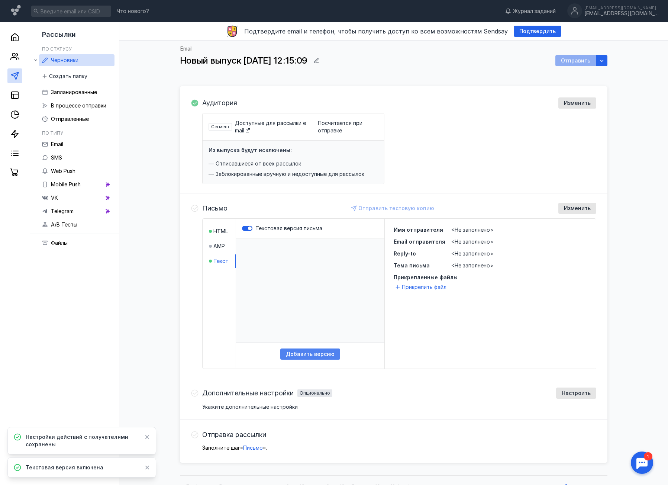
click at [317, 349] on div "Добавить версию" at bounding box center [310, 353] width 60 height 11
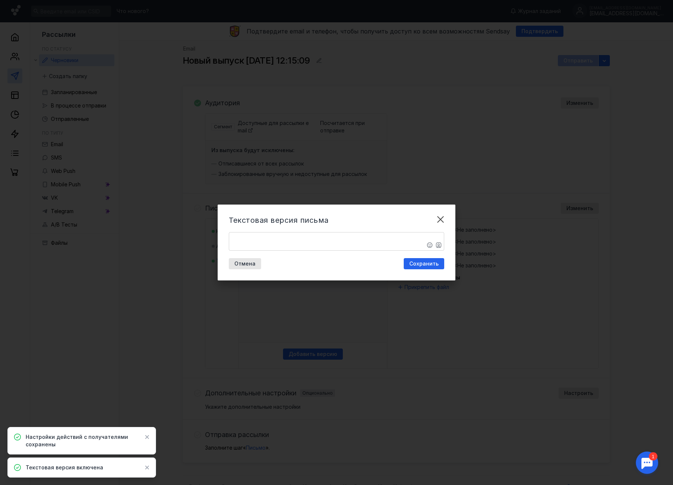
click at [284, 235] on textarea "​" at bounding box center [336, 241] width 215 height 18
paste textarea "Дорогие друзья! 💛 Команда О!Суши Сочи благодарит вас за все вкусные моменты, ко…"
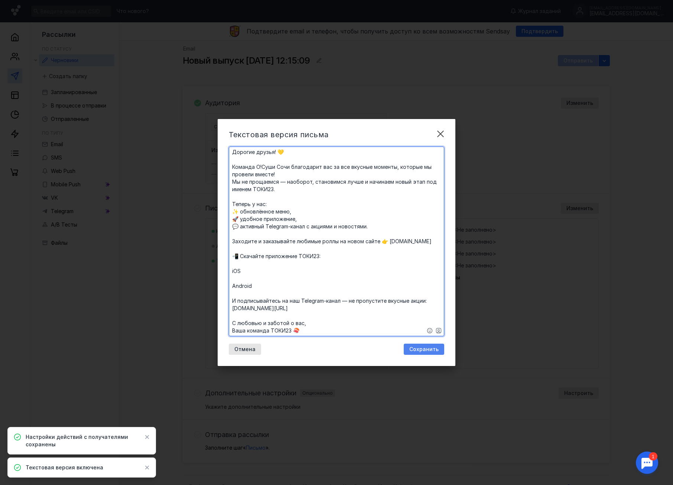
type textarea "​Дорогие друзья! 💛 Команда О!Суши Сочи благодарит вас за все вкусные моменты, к…"
click at [429, 349] on span "Сохранить" at bounding box center [423, 349] width 29 height 6
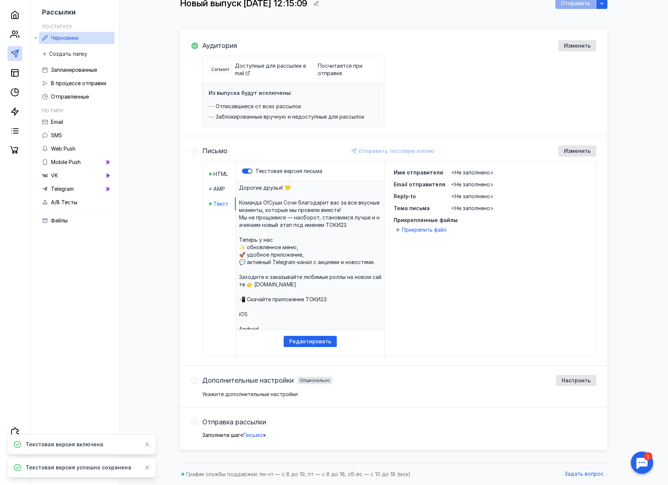
click at [431, 173] on span "Имя отправителя" at bounding box center [418, 172] width 49 height 6
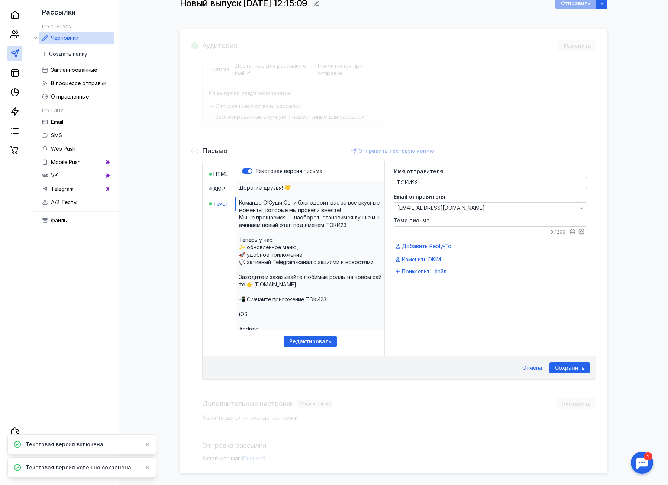
scroll to position [81, 0]
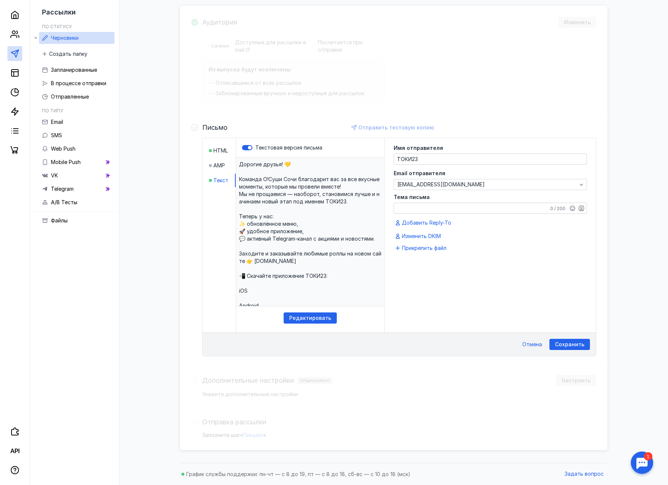
click at [427, 204] on textarea "Тема письма" at bounding box center [490, 208] width 192 height 10
paste textarea "🍣 Мы стали ещё лучше! Встречайте ТОКИ23 — любимые суши в новом формате"
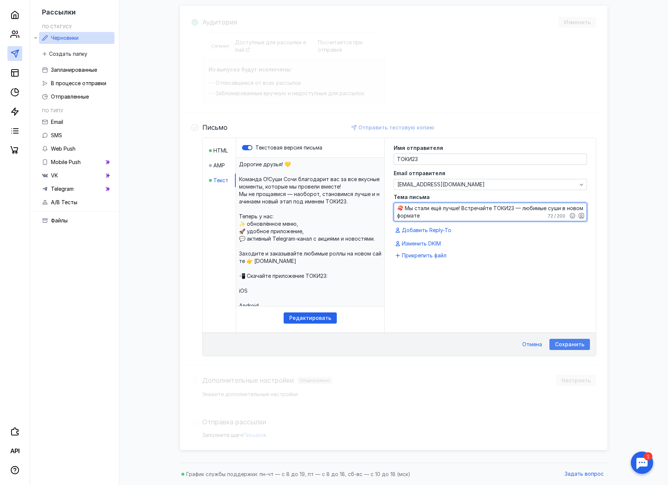
type textarea "🍣 Мы стали ещё лучше! Встречайте ТОКИ23 — любимые суши в новом формате"
click at [575, 343] on span "Сохранить" at bounding box center [569, 344] width 29 height 6
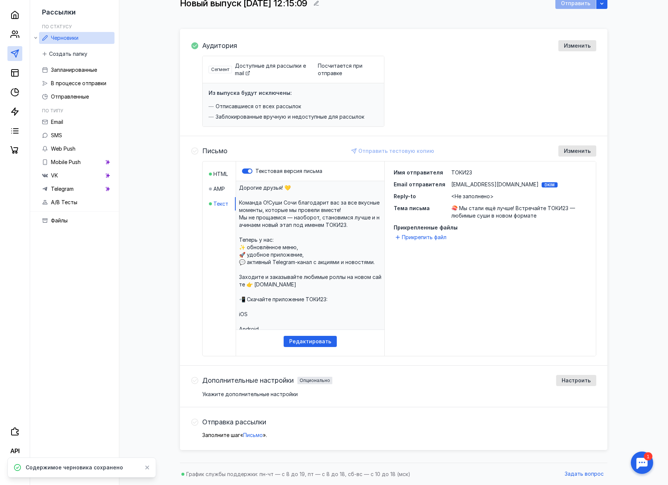
click at [509, 375] on div "Дополнительные настройки Опционально Настроить" at bounding box center [399, 380] width 394 height 11
click at [216, 377] on span "Дополнительные настройки" at bounding box center [247, 379] width 91 height 7
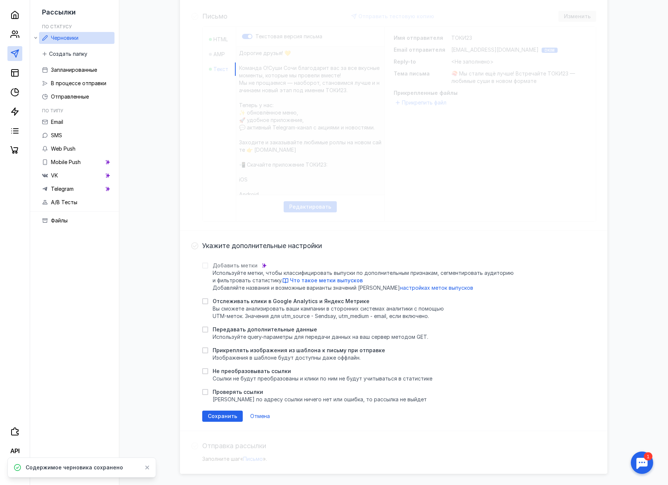
scroll to position [206, 0]
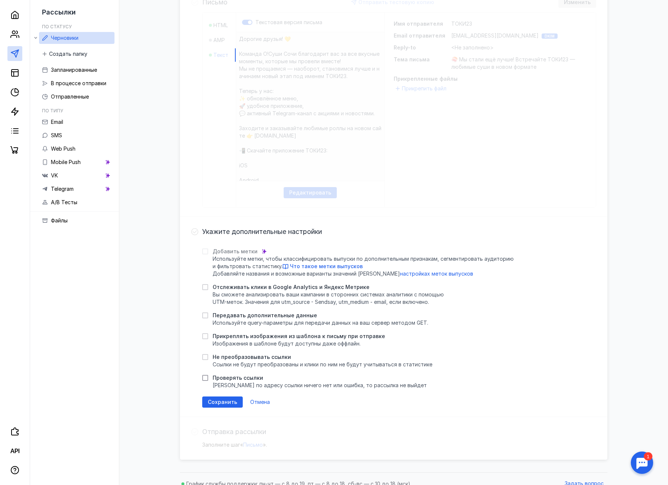
click at [206, 378] on icon at bounding box center [204, 377] width 3 height 3
click at [206, 378] on input "Проверять ссылки [PERSON_NAME] по адресу ссылки ничего нет или ошибка, то рассы…" at bounding box center [204, 376] width 5 height 5
checkbox input "true"
click at [216, 400] on span "Сохранить" at bounding box center [222, 402] width 29 height 6
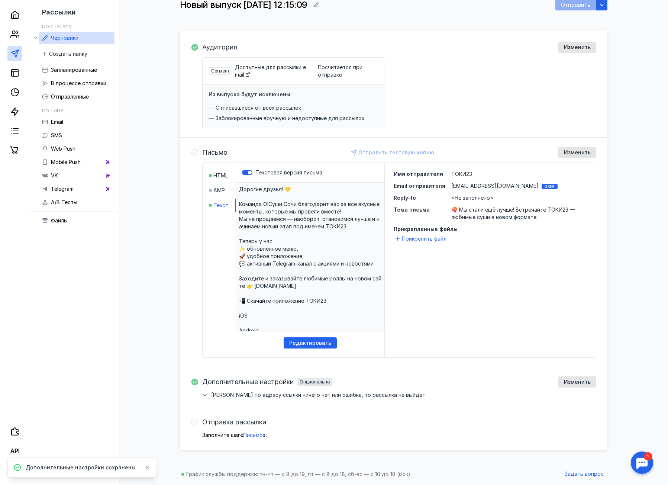
drag, startPoint x: 273, startPoint y: 419, endPoint x: 256, endPoint y: 423, distance: 17.2
click at [273, 419] on div "Отправка рассылки" at bounding box center [399, 421] width 394 height 11
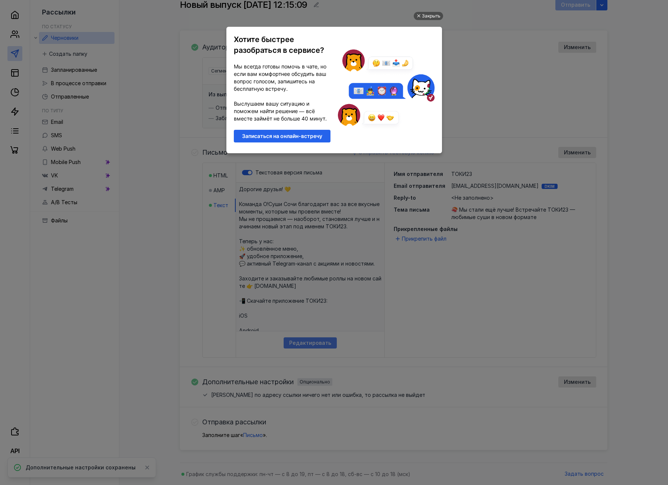
scroll to position [0, 0]
click at [433, 13] on div "Закрыть" at bounding box center [431, 16] width 19 height 8
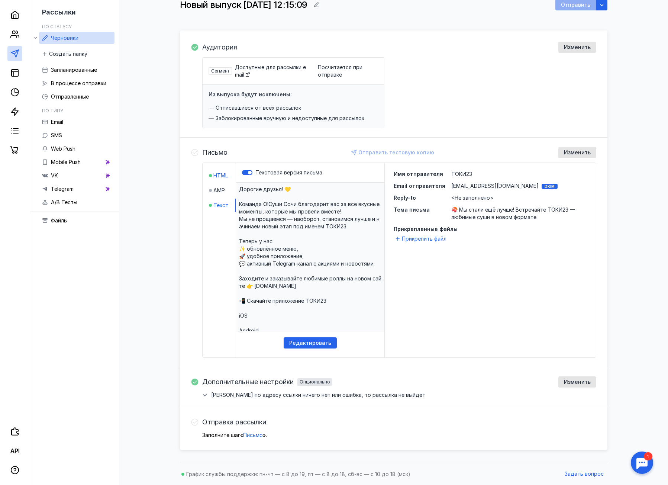
click at [221, 178] on span "HTML" at bounding box center [220, 175] width 14 height 7
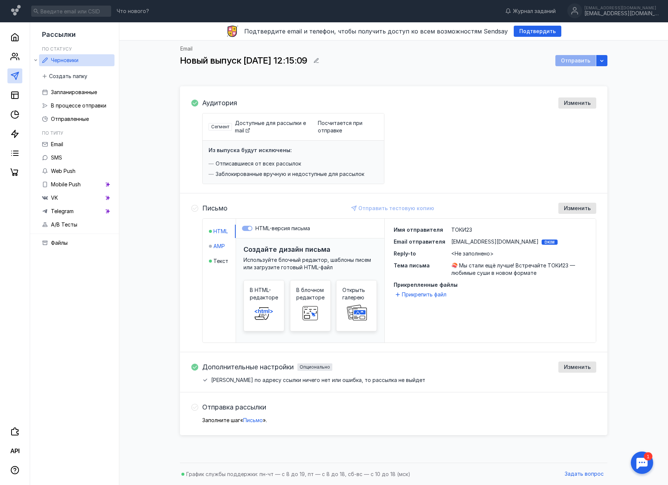
click at [220, 243] on span "AMP" at bounding box center [219, 245] width 12 height 7
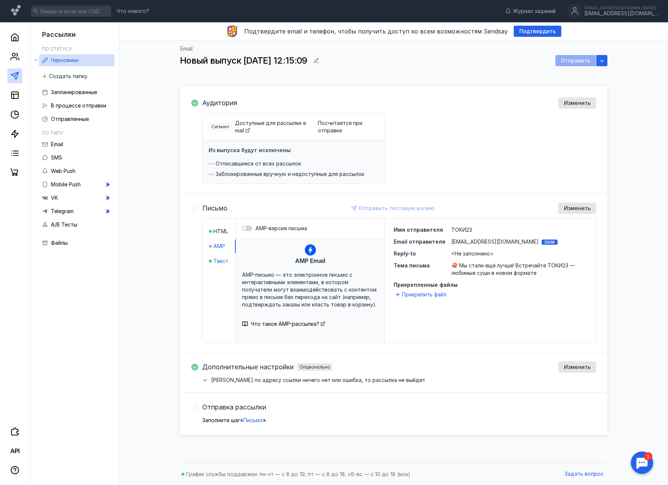
click at [221, 259] on span "Текст" at bounding box center [220, 260] width 15 height 7
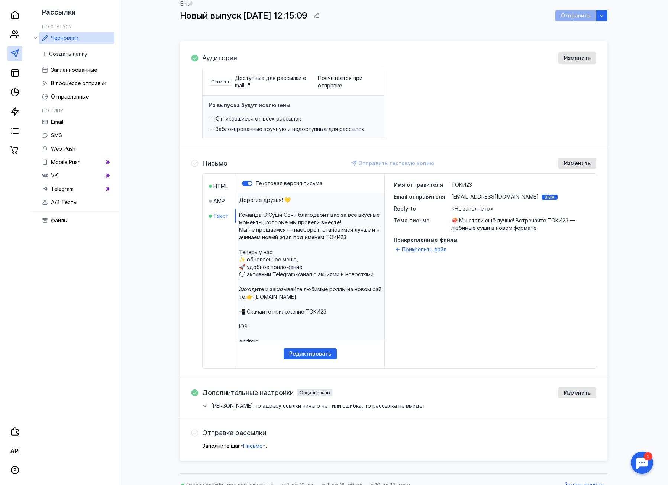
scroll to position [56, 0]
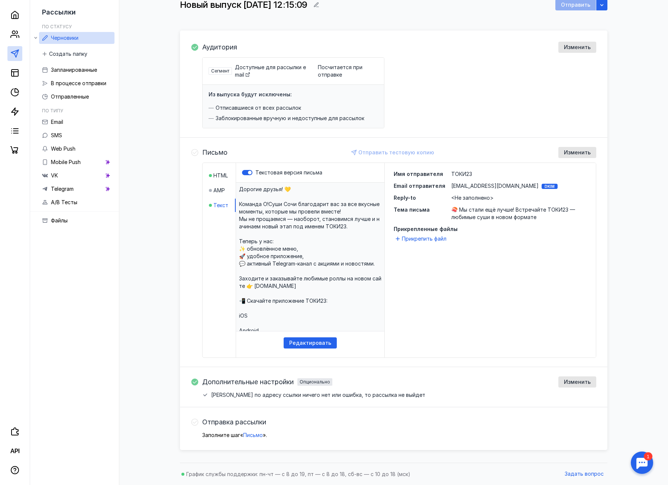
click at [190, 149] on div "Письмо Отправить тестовую копию Изменить HTML AMP Текст Текстовая версия письма…" at bounding box center [393, 251] width 427 height 229
click at [386, 152] on div "Отправить тестовую копию" at bounding box center [393, 152] width 90 height 11
click at [313, 344] on span "Редактировать" at bounding box center [310, 343] width 42 height 6
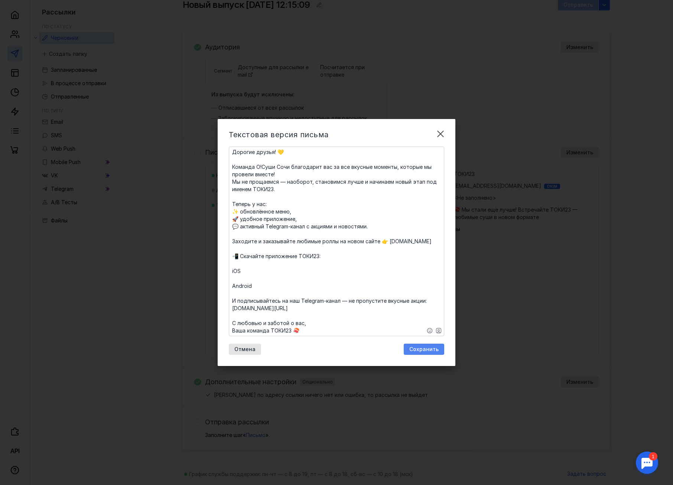
click at [431, 346] on span "Сохранить" at bounding box center [423, 349] width 29 height 6
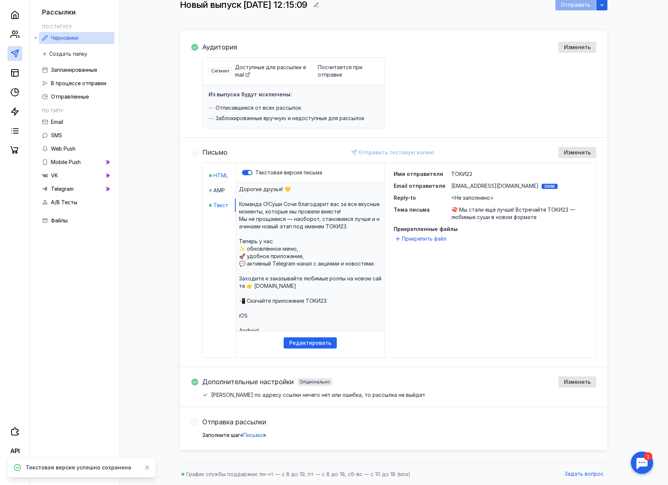
click at [221, 176] on span "HTML" at bounding box center [220, 175] width 14 height 7
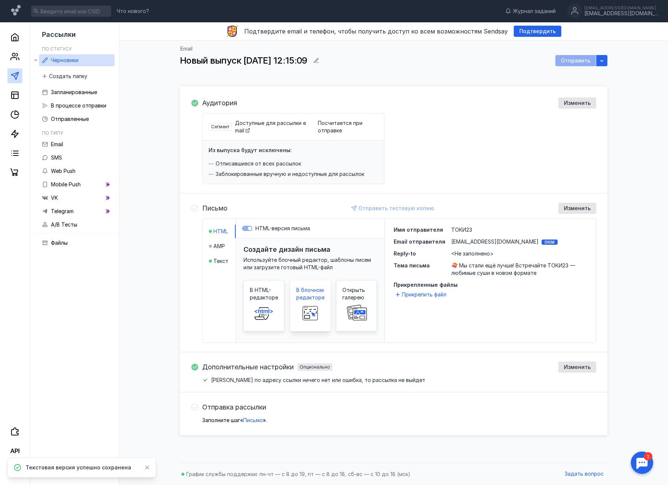
click at [314, 298] on span "В блочном редакторе" at bounding box center [310, 293] width 28 height 15
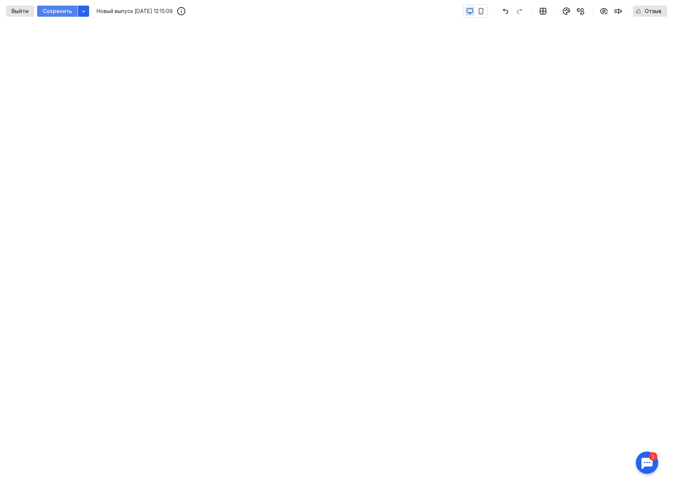
click at [65, 11] on span "Сохранить" at bounding box center [57, 11] width 29 height 6
click at [52, 12] on span "Сохранить" at bounding box center [57, 11] width 29 height 6
click at [23, 11] on span "Выйти" at bounding box center [20, 11] width 17 height 6
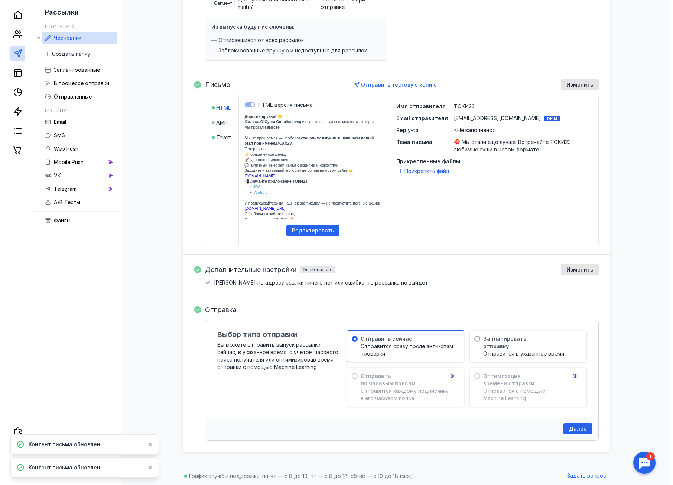
scroll to position [125, 0]
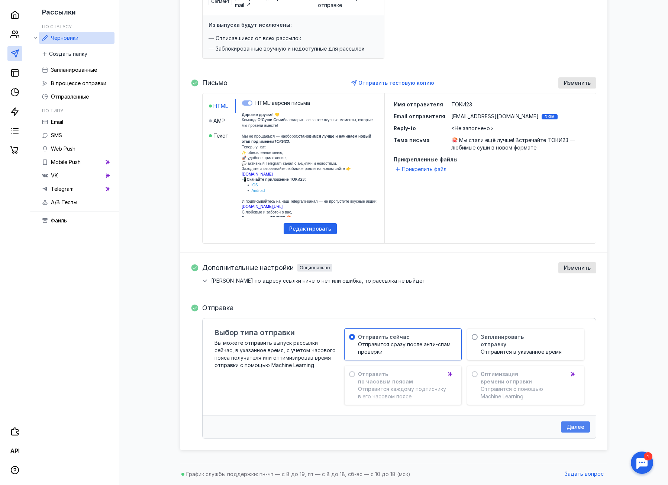
click at [578, 425] on span "Далее" at bounding box center [575, 427] width 18 height 6
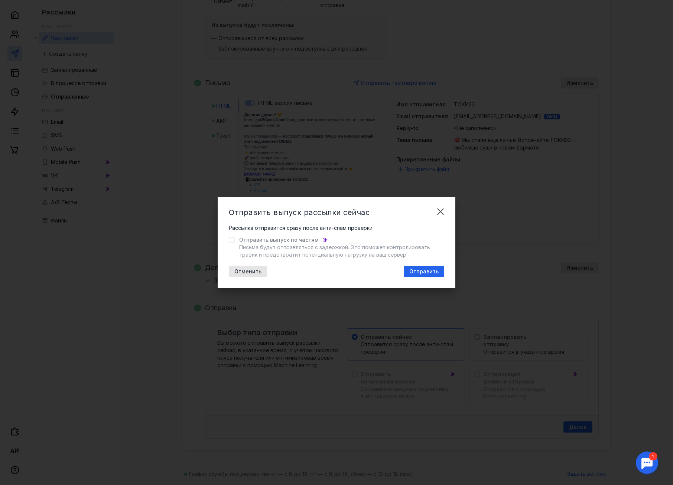
click at [234, 239] on div at bounding box center [232, 240] width 6 height 6
click at [291, 247] on span "Письма будут отправляться с задержкой. Это поможет контролировать трафик и пред…" at bounding box center [334, 251] width 191 height 14
click at [425, 273] on span "Отправить" at bounding box center [423, 271] width 29 height 6
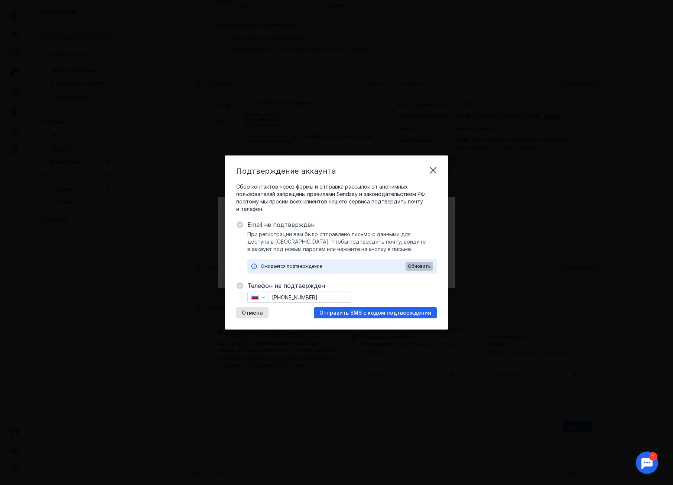
click at [420, 268] on span "Обновить" at bounding box center [419, 265] width 23 height 5
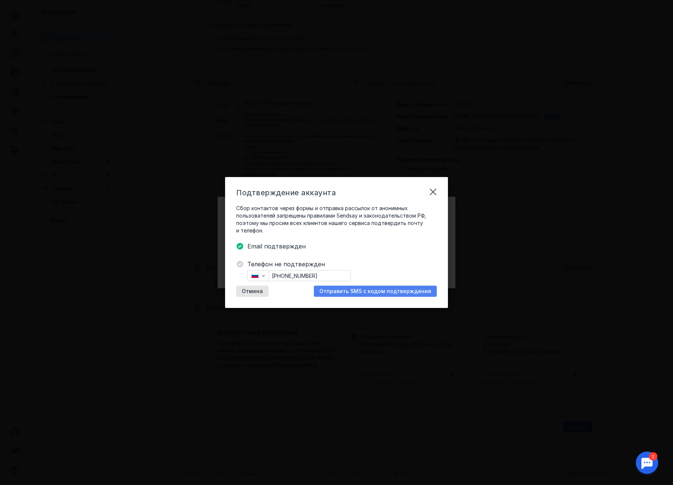
click at [392, 290] on span "Отправить SMS с кодом подтверждения" at bounding box center [376, 291] width 112 height 6
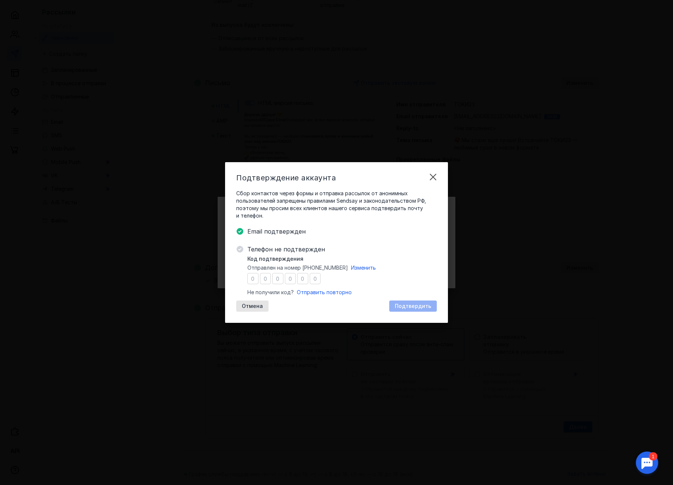
type input "8"
type input "1"
type input "8"
type input "7"
type input "4"
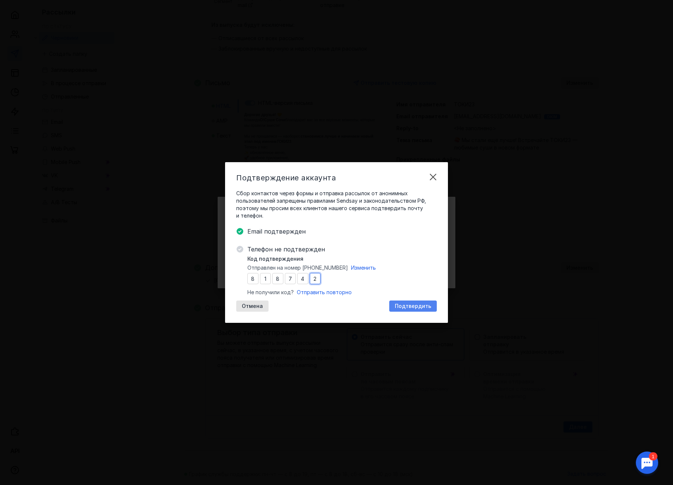
type input "2"
click at [401, 306] on span "Подтвердить" at bounding box center [413, 306] width 36 height 6
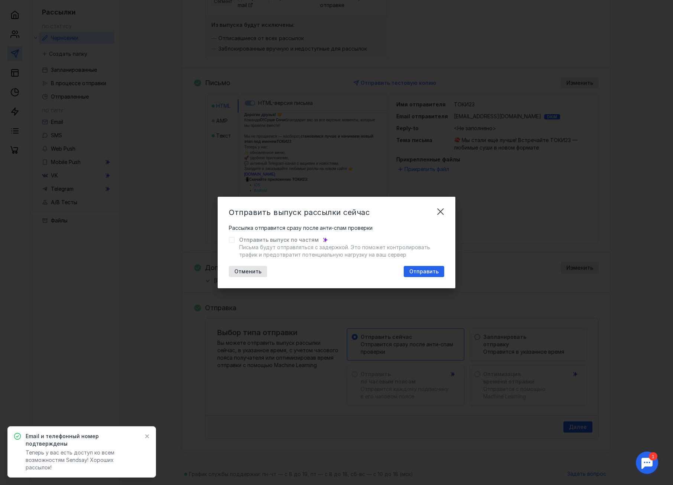
scroll to position [122, 0]
click at [424, 273] on span "Отправить" at bounding box center [423, 271] width 29 height 6
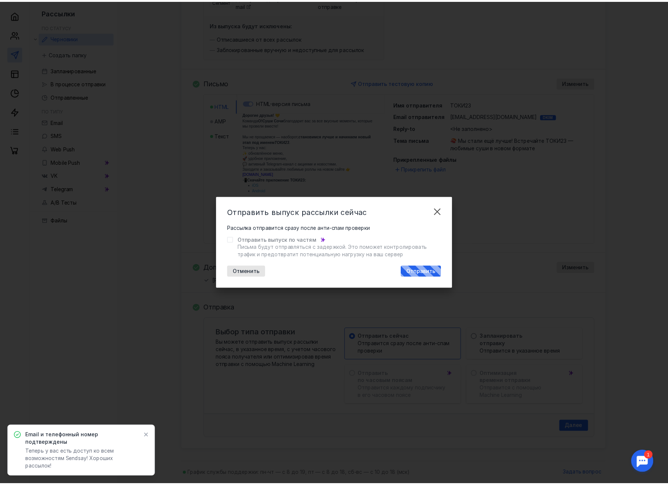
scroll to position [5, 0]
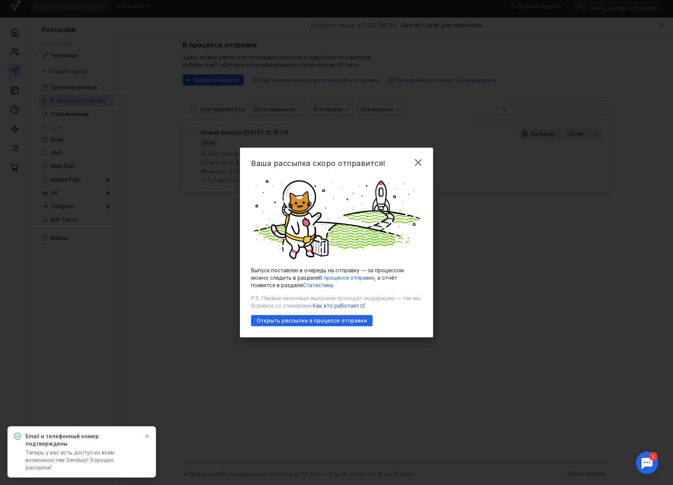
click at [322, 278] on span "В процессе отправки" at bounding box center [346, 277] width 55 height 6
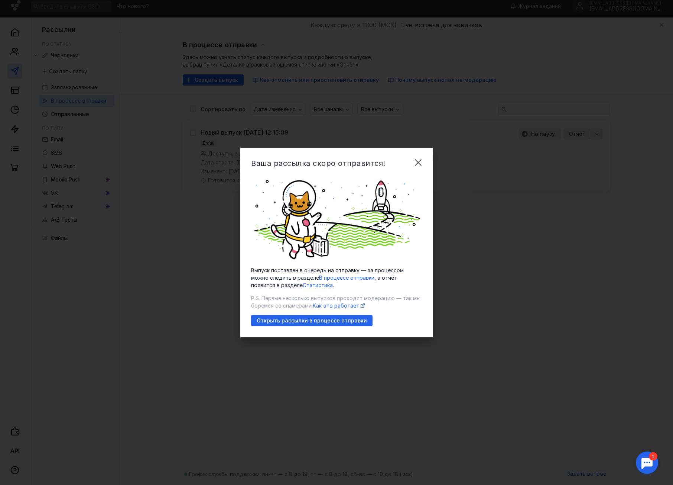
click at [322, 277] on span "В процессе отправки" at bounding box center [346, 277] width 55 height 6
click at [336, 317] on div "Открыть рассылки в процессе отправки" at bounding box center [312, 320] width 122 height 11
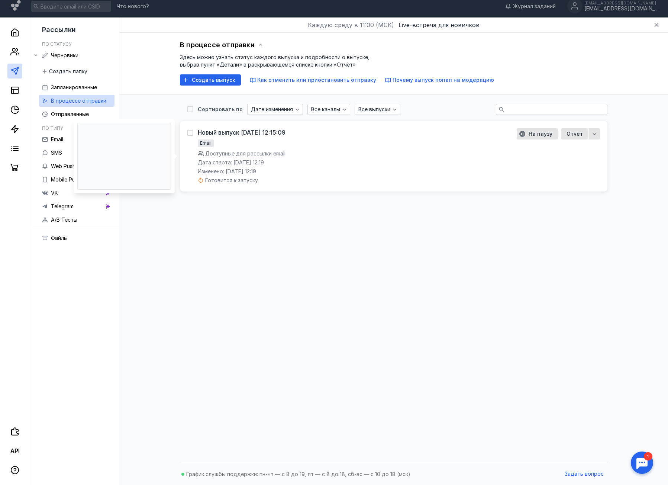
click at [302, 166] on div "Новый выпуск [DATE] 12:15:09 Email Доступные для рассылки email Дата старта: [D…" at bounding box center [347, 156] width 320 height 56
click at [257, 152] on span "Доступные для рассылки email" at bounding box center [245, 153] width 80 height 6
